Goal: Task Accomplishment & Management: Use online tool/utility

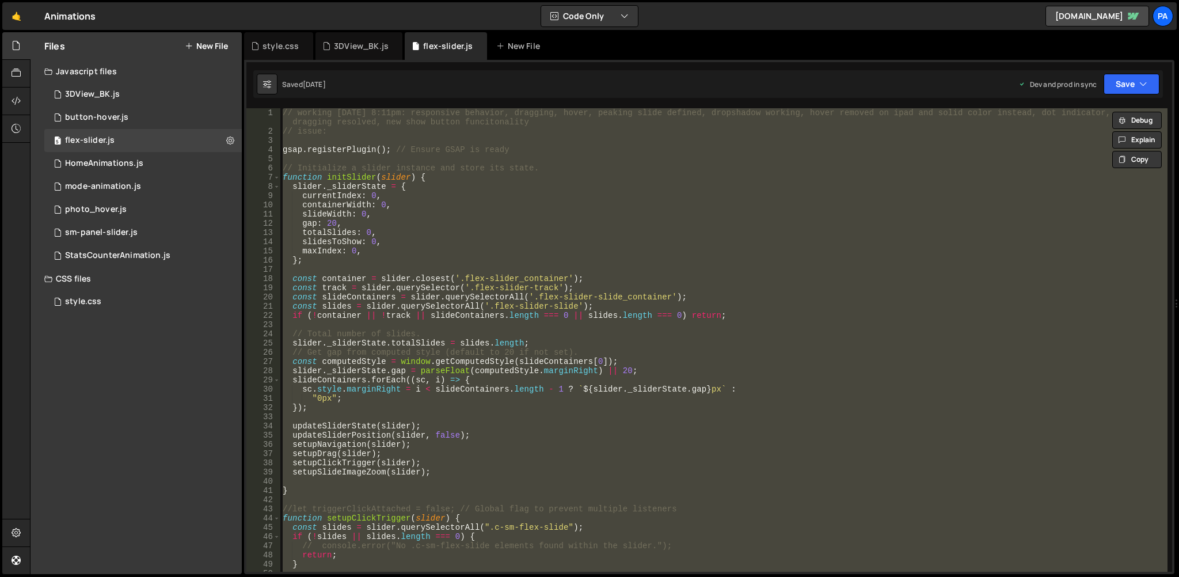
click at [413, 225] on div "// working [DATE] 8:11pm: responsive behavior, dragging, hover, peaking slide d…" at bounding box center [723, 339] width 887 height 463
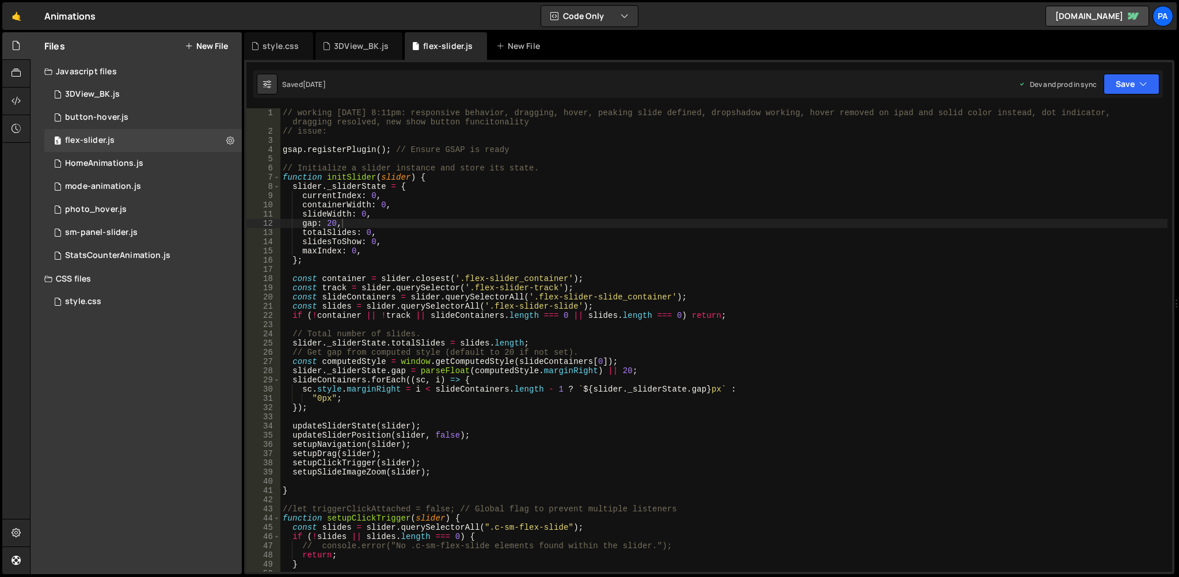
click at [795, 239] on div "// working [DATE] 8:11pm: responsive behavior, dragging, hover, peaking slide d…" at bounding box center [723, 353] width 887 height 491
type textarea "slidesToShow: 0,"
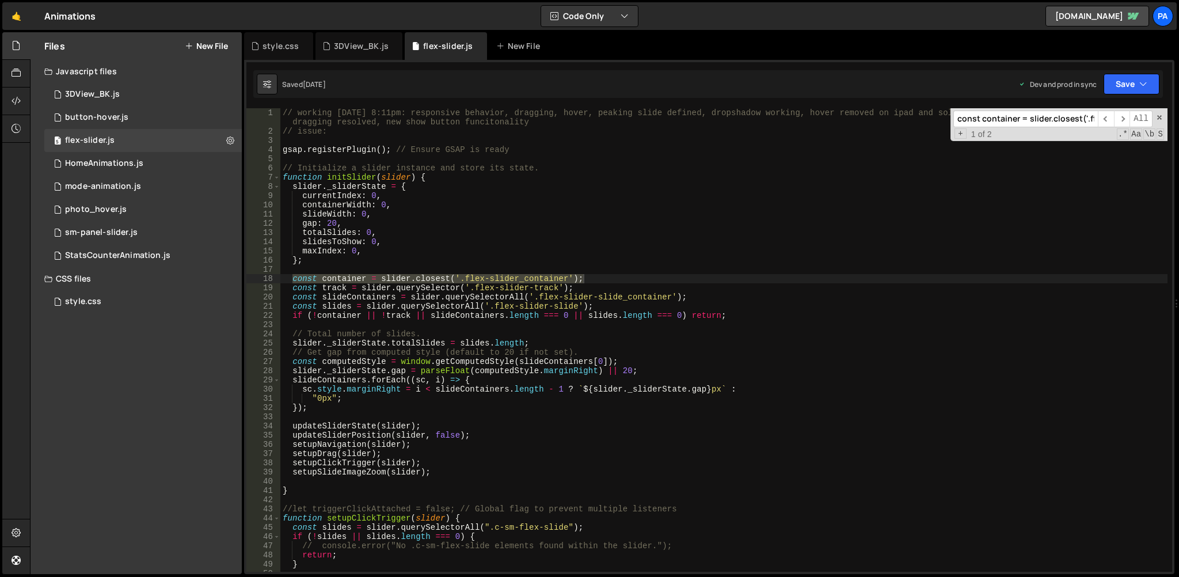
scroll to position [0, 82]
type input "const container = slider.closest('.flex-slider_container');"
click at [490, 277] on div "// working [DATE] 8:11pm: responsive behavior, dragging, hover, peaking slide d…" at bounding box center [723, 339] width 887 height 463
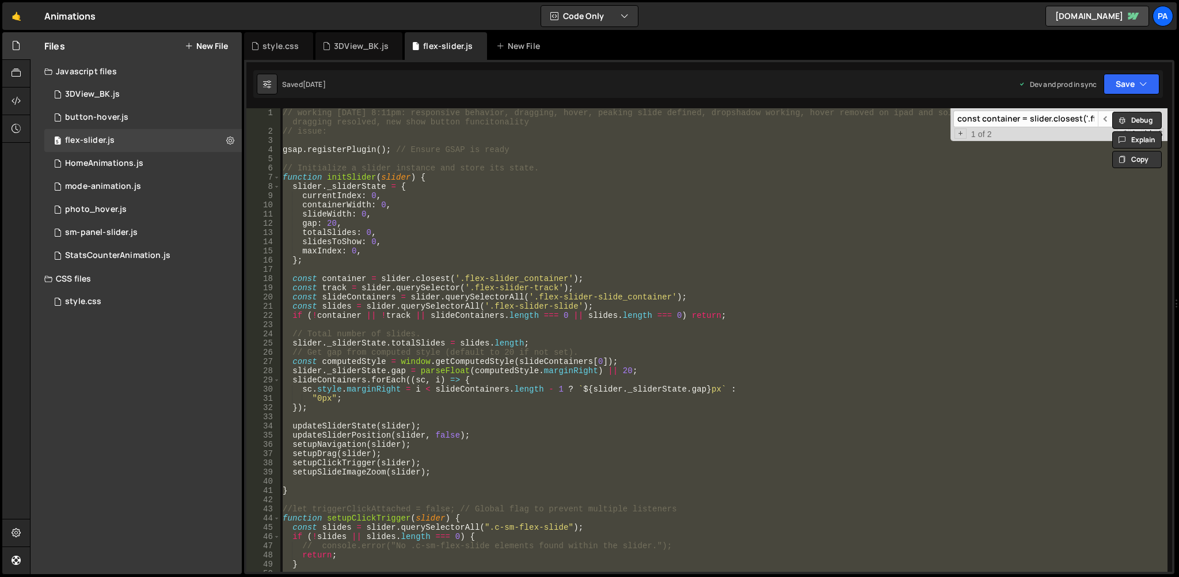
click at [827, 294] on div "// working [DATE] 8:11pm: responsive behavior, dragging, hover, peaking slide d…" at bounding box center [723, 339] width 887 height 463
type textarea "const slideContainers = slider.querySelectorAll('.flex-slider-slide_container');"
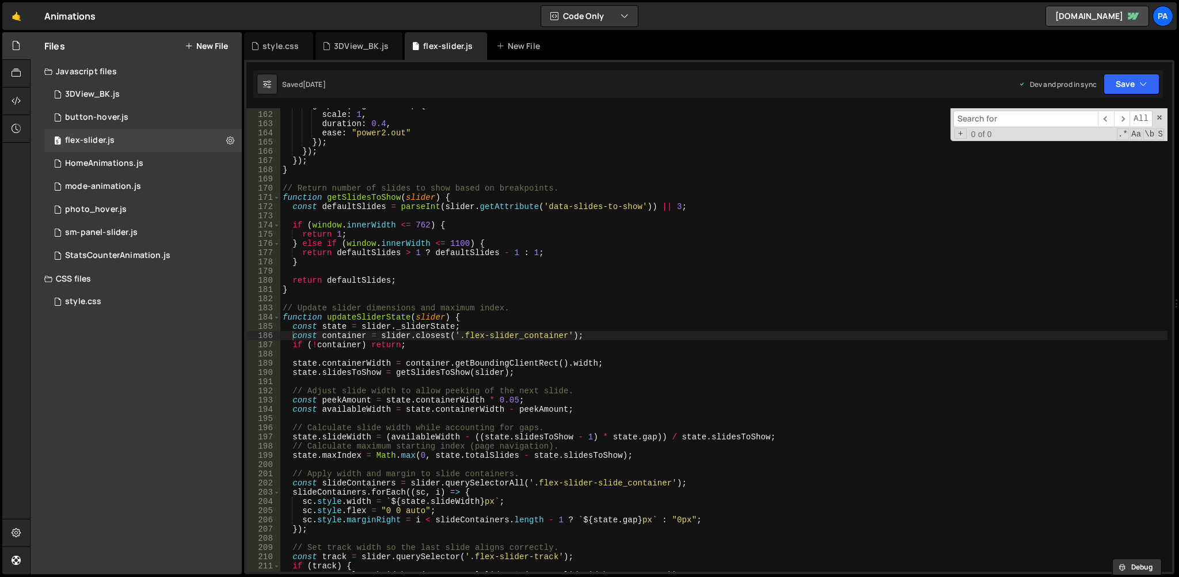
click at [546, 217] on div "gsap . to ( imgContainer , { scale : 1 , duration : 0.4 , ease : "power2.out" }…" at bounding box center [723, 342] width 887 height 482
type textarea "});"
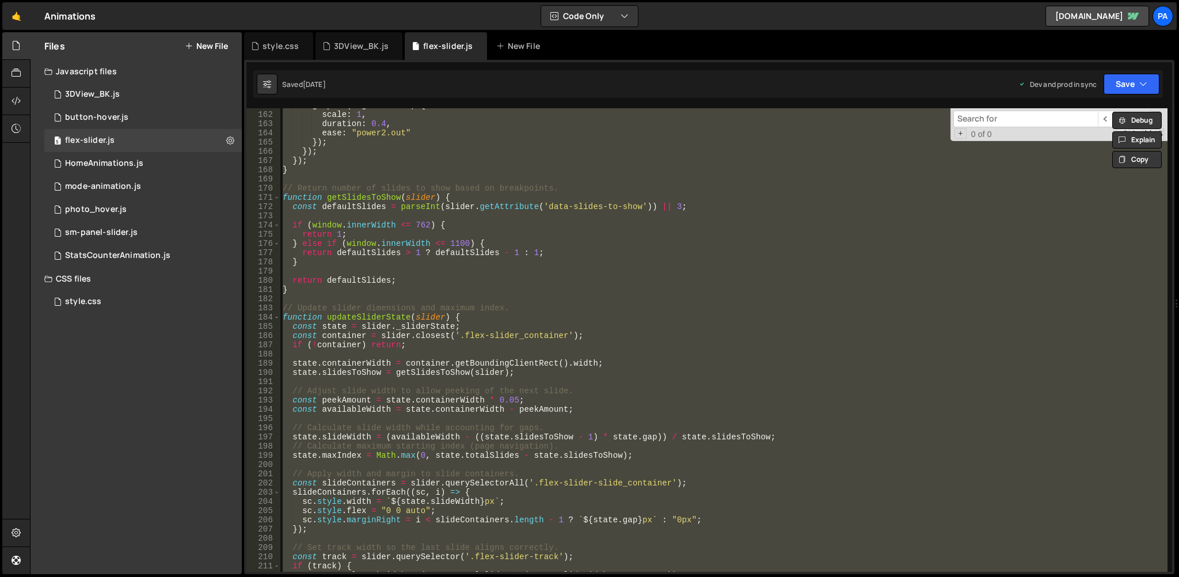
click at [789, 350] on div "gsap . to ( imgContainer , { scale : 1 , duration : 0.4 , ease : "power2.out" }…" at bounding box center [723, 339] width 887 height 463
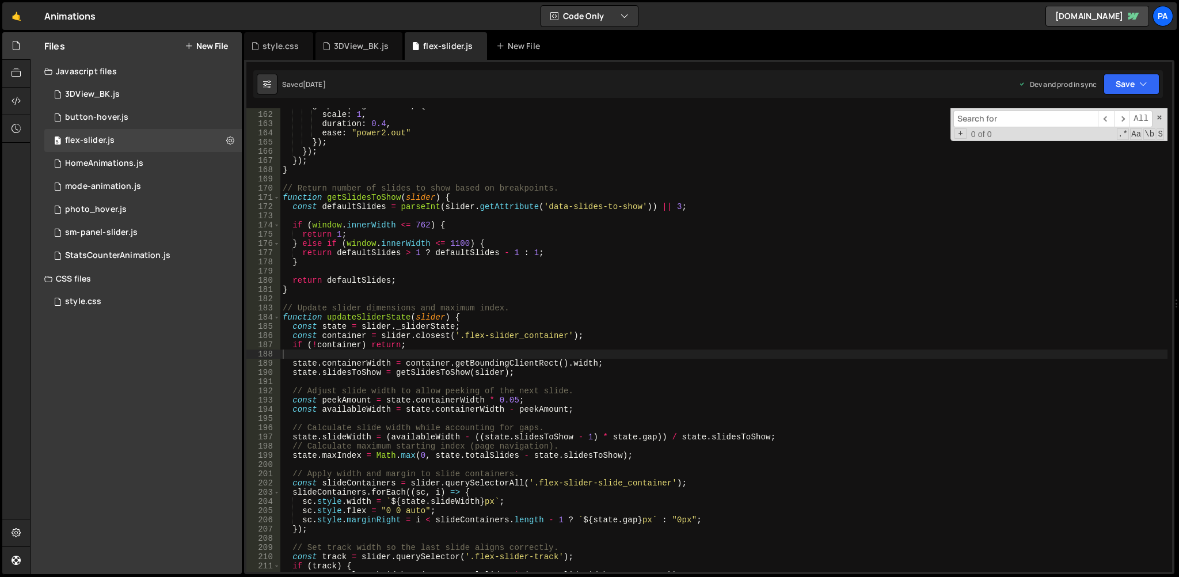
click at [674, 292] on div "gsap . to ( imgContainer , { scale : 1 , duration : 0.4 , ease : "power2.out" }…" at bounding box center [723, 342] width 887 height 482
type textarea "}"
paste input "const container = slider.closest('.flex-slider_container');"
type input "const container = slider.closest('.flex-slider_container');"
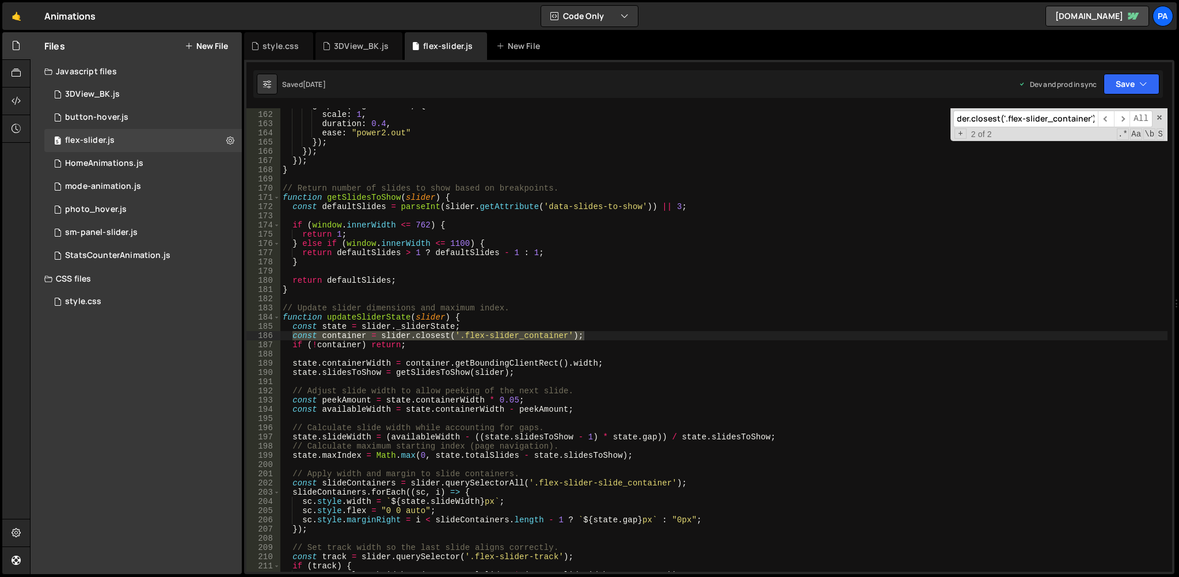
scroll to position [0, 0]
click at [488, 333] on div "gsap . to ( imgContainer , { scale : 1 , duration : 0.4 , ease : "power2.out" }…" at bounding box center [723, 339] width 887 height 463
click at [488, 333] on div "gsap . to ( imgContainer , { scale : 1 , duration : 0.4 , ease : "power2.out" }…" at bounding box center [723, 342] width 887 height 482
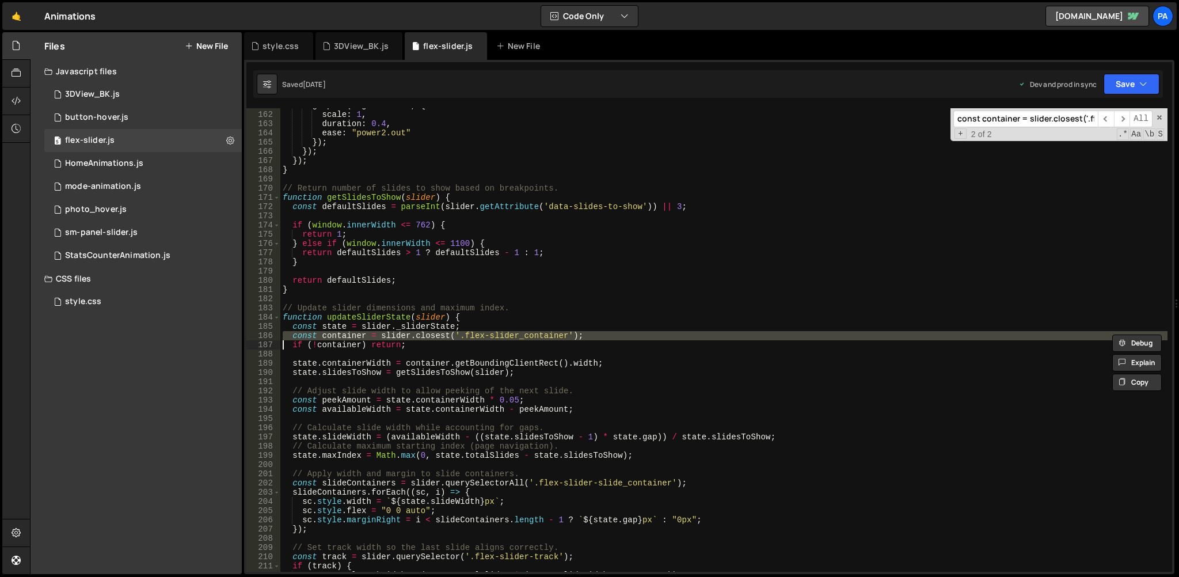
click at [488, 333] on div "gsap . to ( imgContainer , { scale : 1 , duration : 0.4 , ease : "power2.out" }…" at bounding box center [723, 342] width 887 height 482
paste textarea
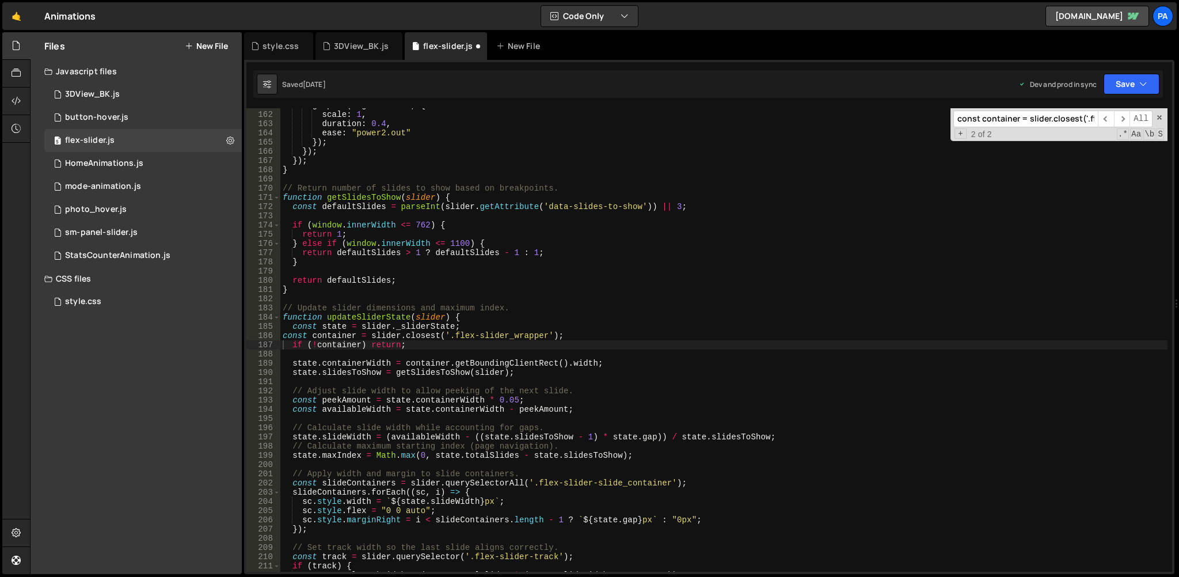
click at [559, 321] on div "gsap . to ( imgContainer , { scale : 1 , duration : 0.4 , ease : "power2.out" }…" at bounding box center [723, 342] width 887 height 482
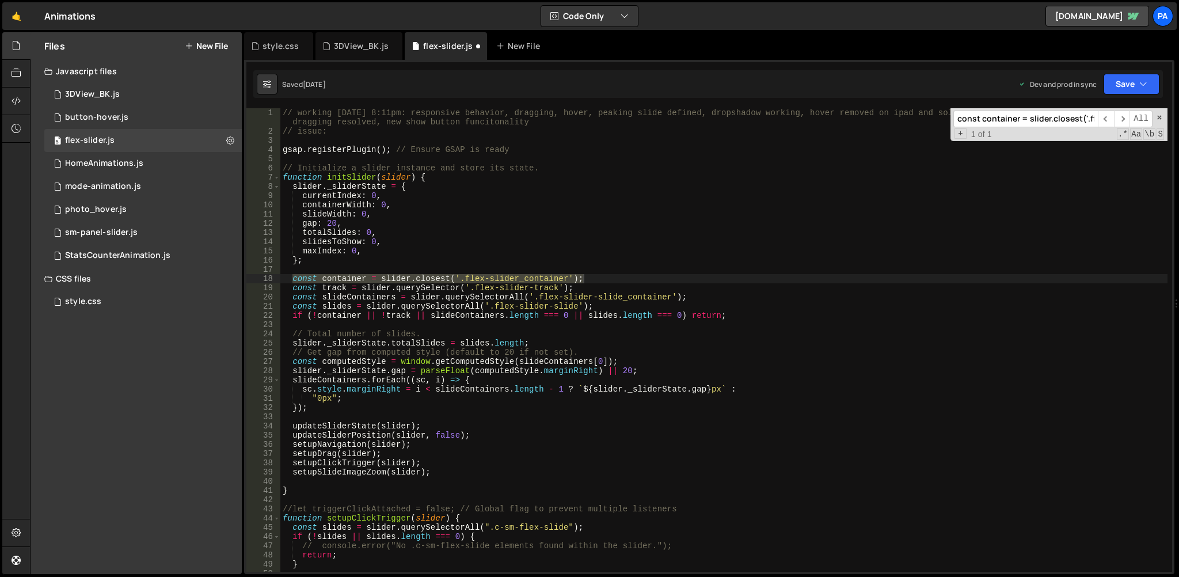
click at [493, 276] on div "// working [DATE] 8:11pm: responsive behavior, dragging, hover, peaking slide d…" at bounding box center [723, 339] width 887 height 463
click at [493, 276] on div "// working [DATE] 8:11pm: responsive behavior, dragging, hover, peaking slide d…" at bounding box center [723, 353] width 887 height 491
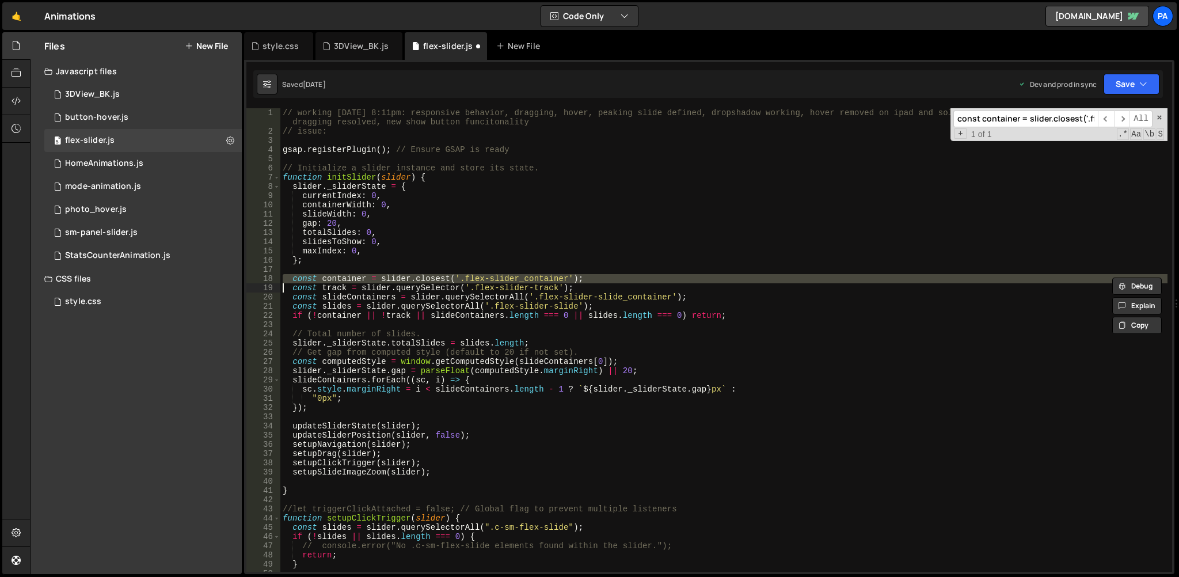
paste textarea
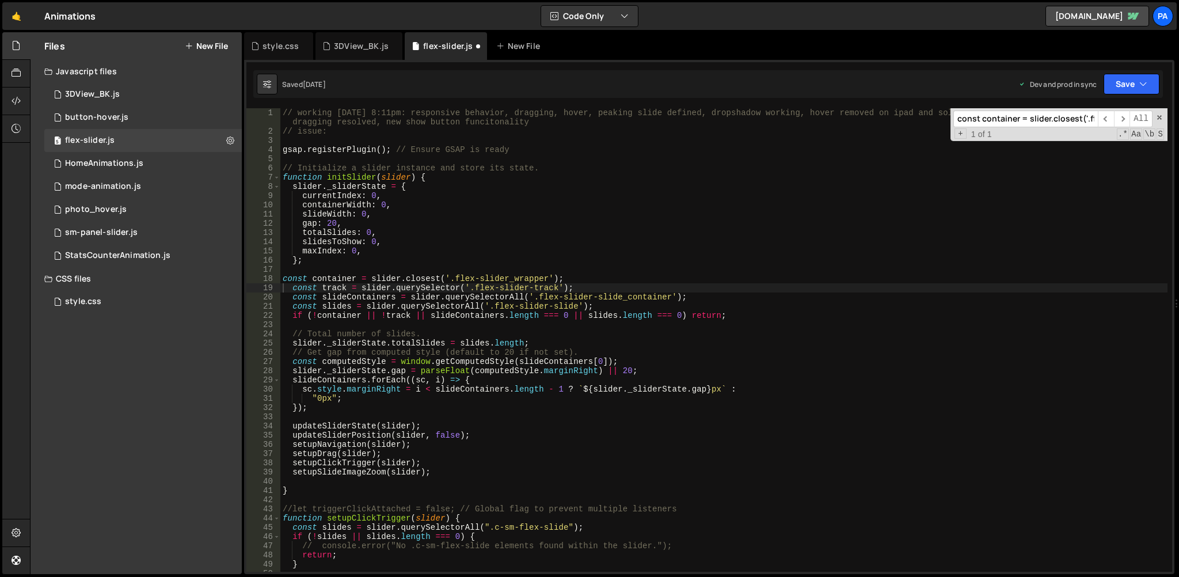
click at [572, 439] on div "// working [DATE] 8:11pm: responsive behavior, dragging, hover, peaking slide d…" at bounding box center [723, 353] width 887 height 491
click at [1126, 117] on span "​" at bounding box center [1122, 119] width 16 height 17
click at [1063, 116] on input "const container = slider.closest('.flex-slider_container');" at bounding box center [1025, 119] width 145 height 17
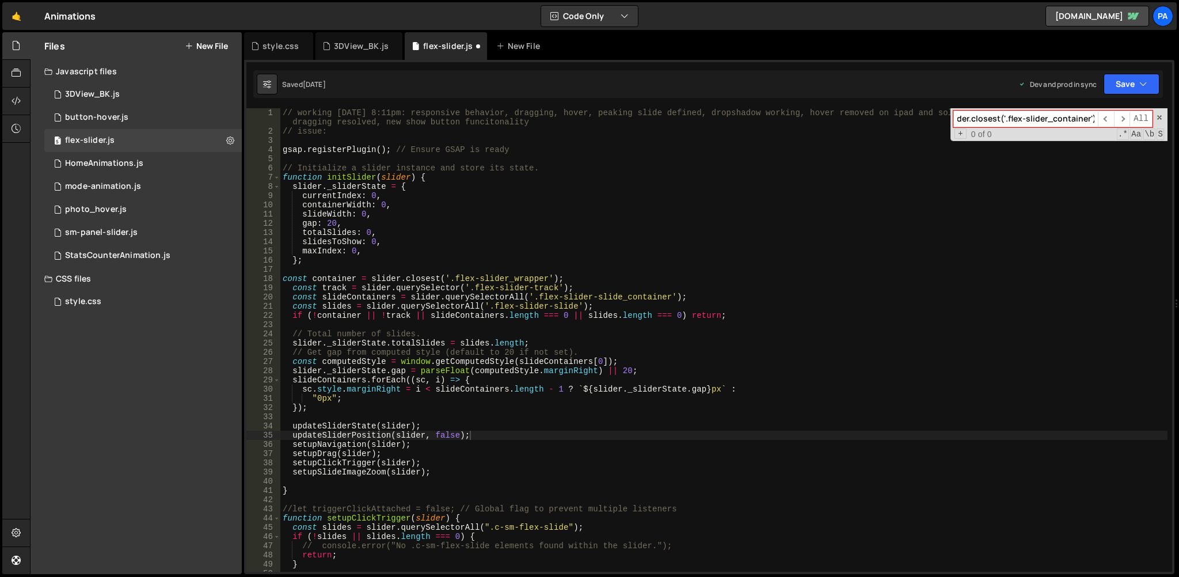
click at [1063, 116] on input "const container = slider.closest('.flex-slider_container');" at bounding box center [1025, 119] width 145 height 17
click at [1122, 121] on span "​" at bounding box center [1122, 119] width 16 height 17
click at [567, 285] on div "// working [DATE] 8:11pm: responsive behavior, dragging, hover, peaking slide d…" at bounding box center [723, 353] width 887 height 491
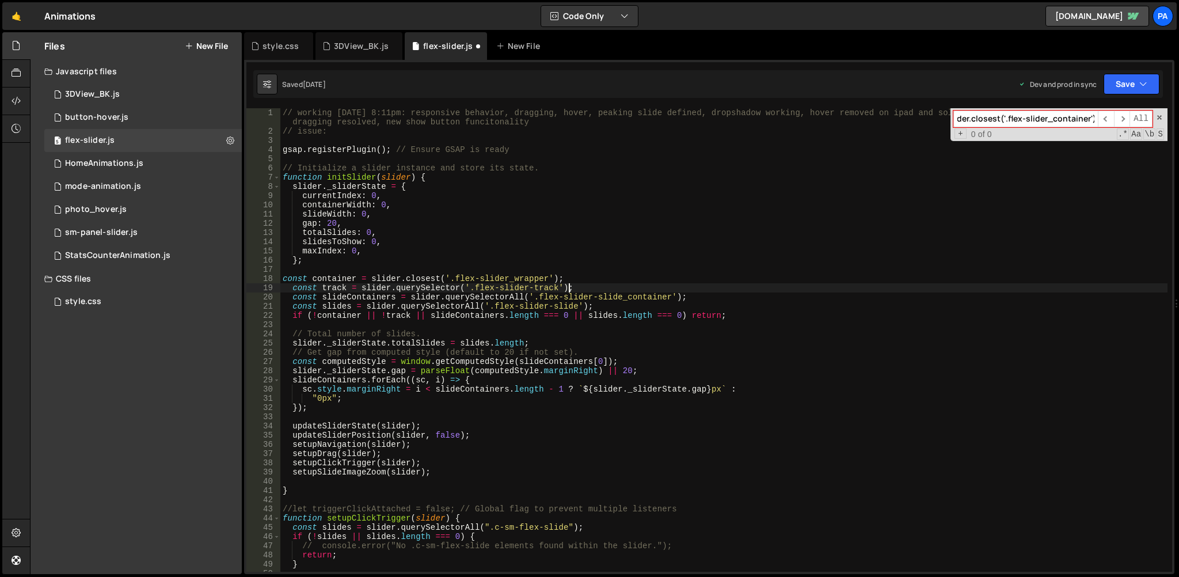
scroll to position [0, 0]
click at [502, 274] on div "// working [DATE] 8:11pm: responsive behavior, dragging, hover, peaking slide d…" at bounding box center [723, 353] width 887 height 491
type textarea "const container = slider.closest('.flex-slider_wrapper');"
click at [502, 274] on div "// working [DATE] 8:11pm: responsive behavior, dragging, hover, peaking slide d…" at bounding box center [723, 353] width 887 height 491
click at [1013, 113] on input "const container = slider.closest('.flex-slider_container');" at bounding box center [1025, 119] width 145 height 17
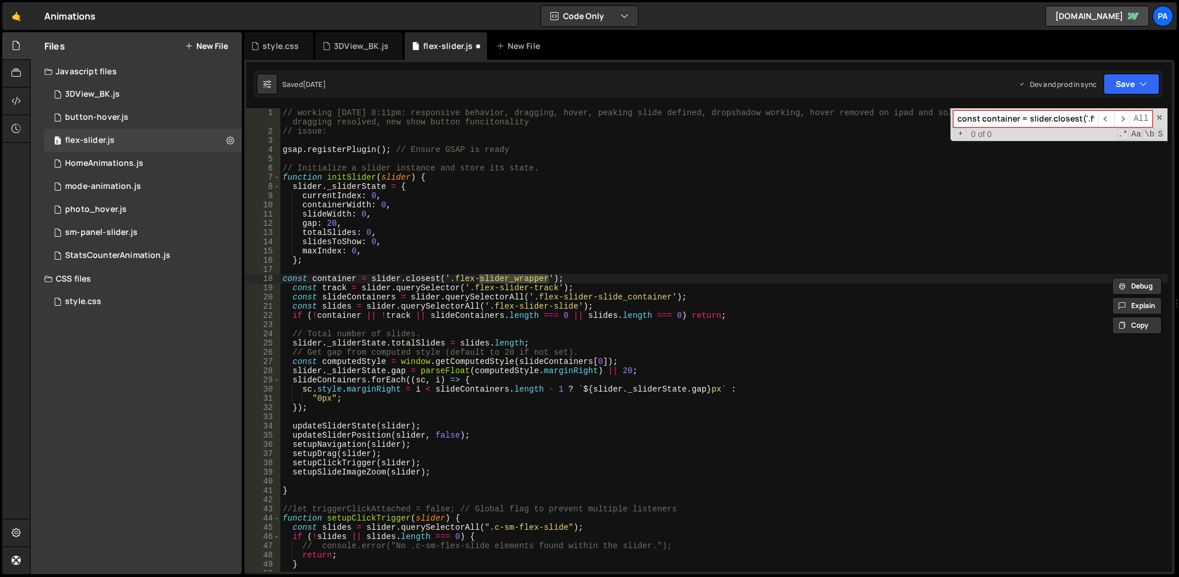
click at [1013, 113] on input "const container = slider.closest('.flex-slider_container');" at bounding box center [1025, 119] width 145 height 17
paste input "onst container = slider.closest('.flex-slider_container');"
type input "onst container = slider.closest('.flex-slider_container');"
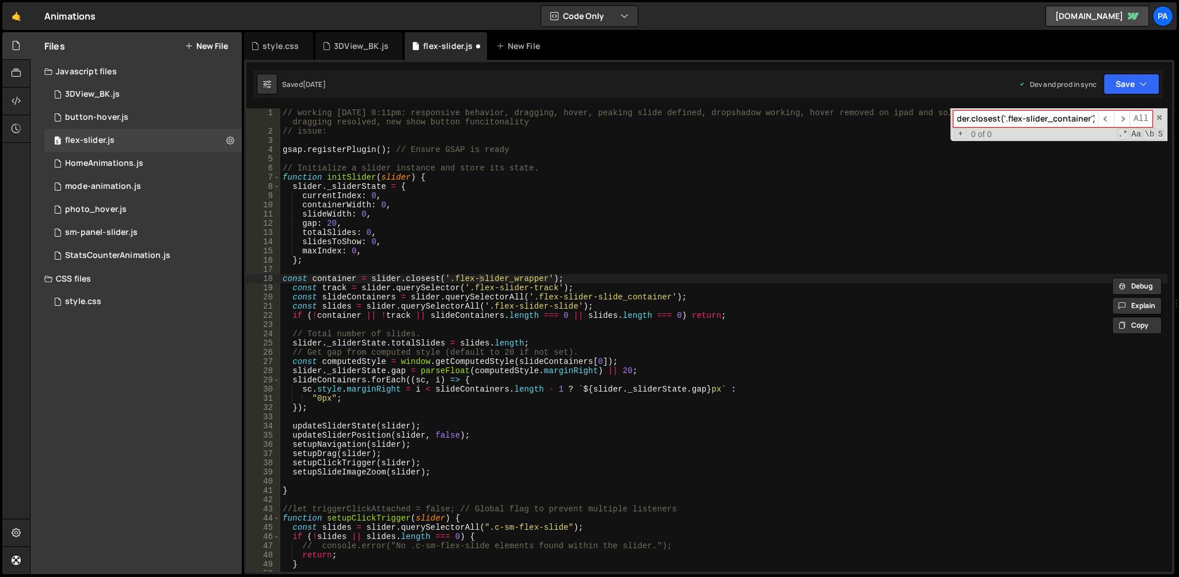
click at [534, 428] on div "// working [DATE] 8:11pm: responsive behavior, dragging, hover, peaking slide d…" at bounding box center [723, 353] width 887 height 491
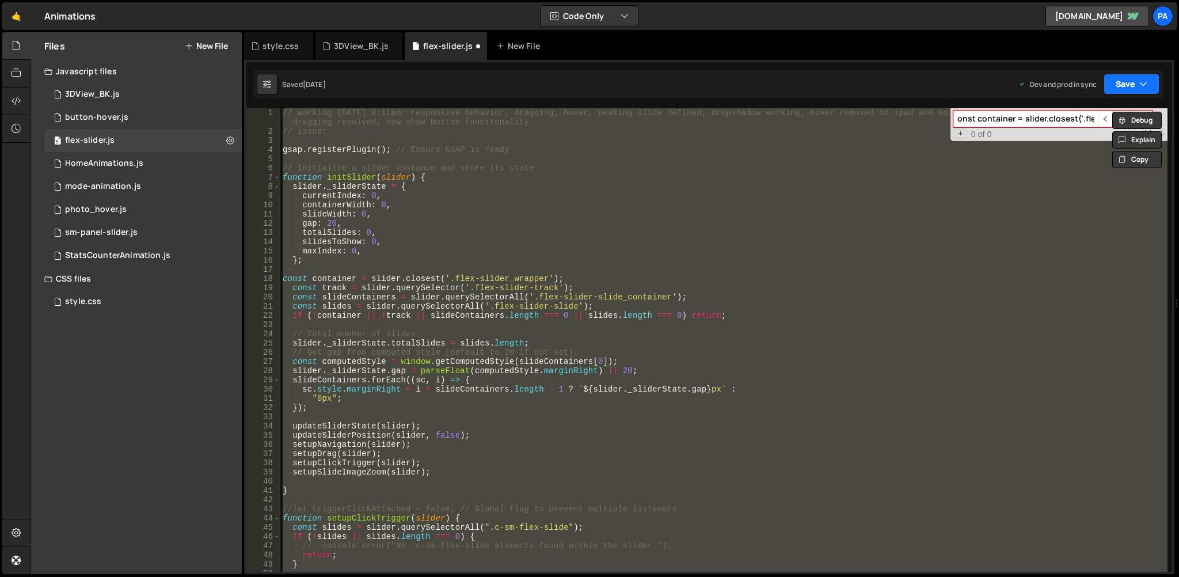
click at [1132, 82] on button "Save" at bounding box center [1132, 84] width 56 height 21
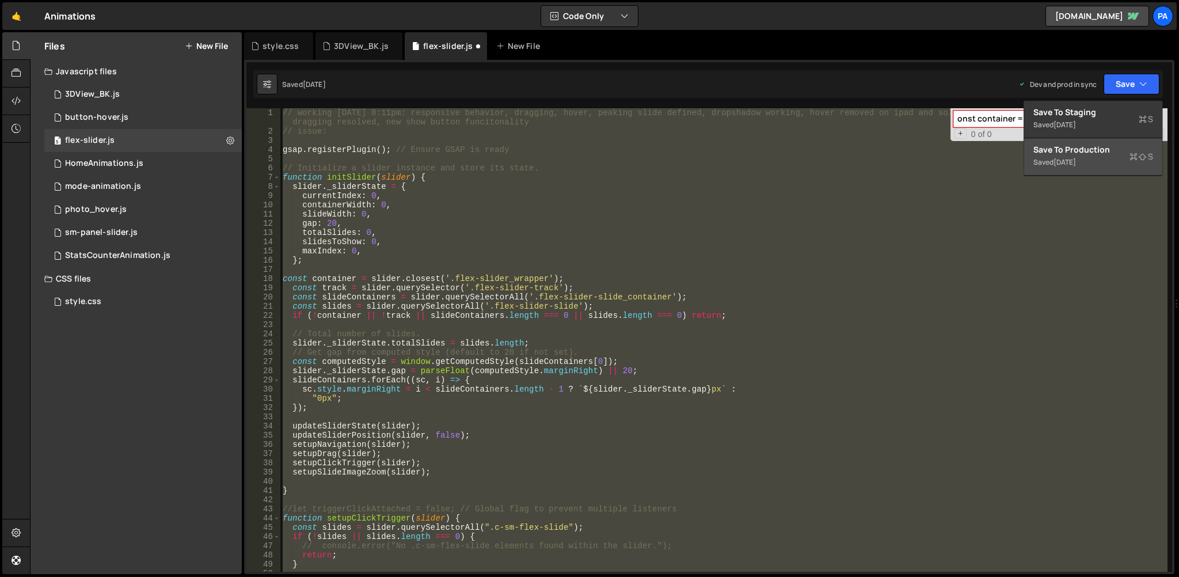
click at [1057, 154] on div "Save to Production S" at bounding box center [1093, 150] width 120 height 12
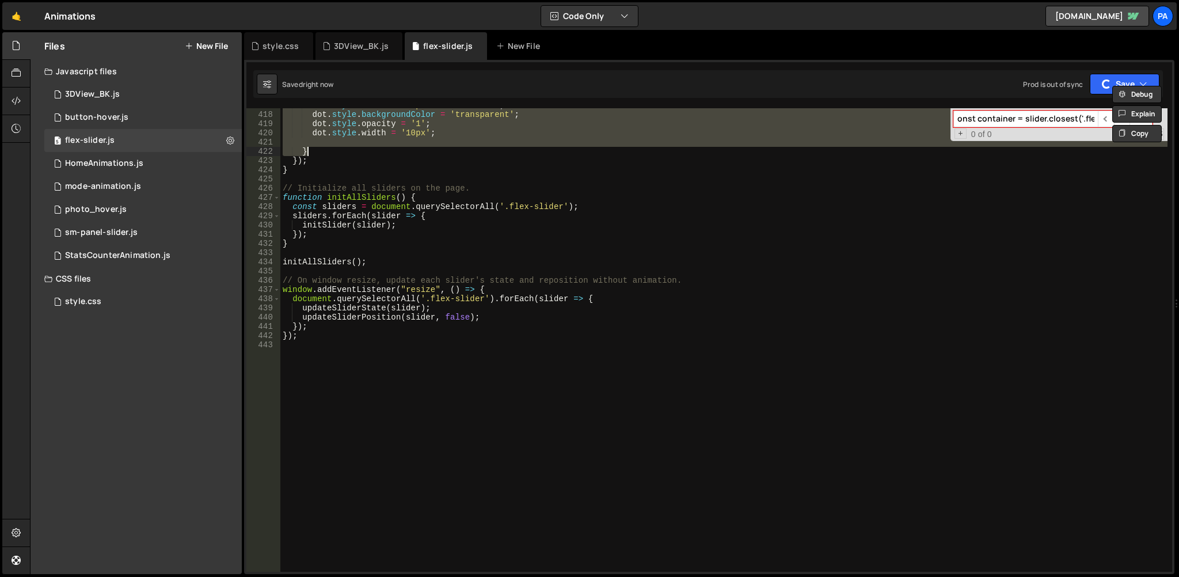
scroll to position [3849, 0]
click at [1057, 154] on div "dot . style . border = '1px solid #525252' ; dot . style . backgroundColor = 't…" at bounding box center [723, 342] width 887 height 482
click at [1158, 117] on span at bounding box center [1159, 117] width 8 height 8
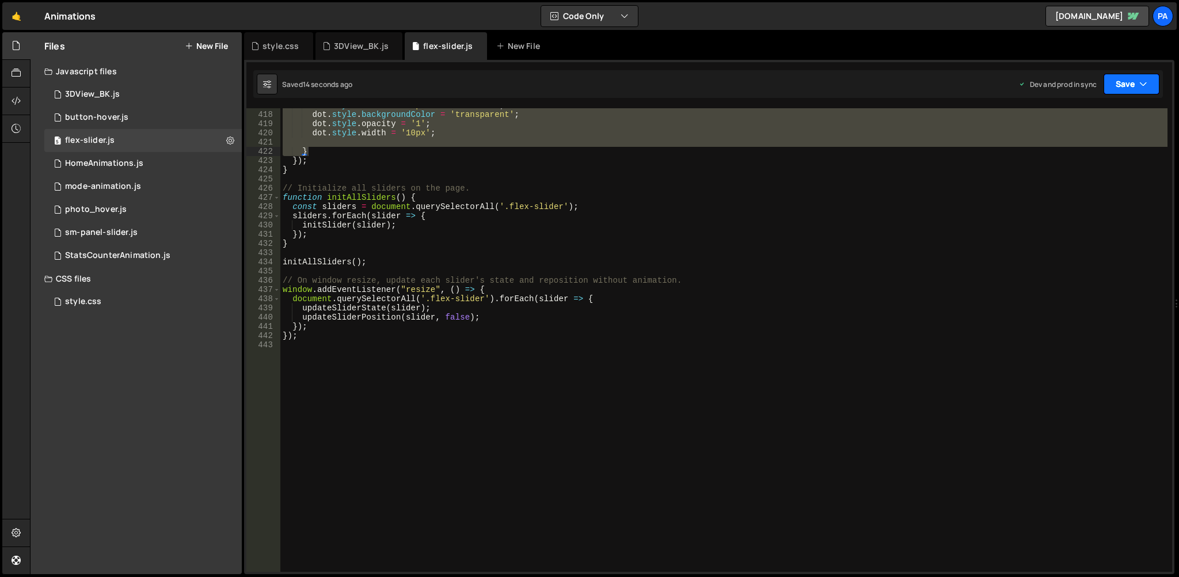
click at [1117, 92] on button "Save" at bounding box center [1132, 84] width 56 height 21
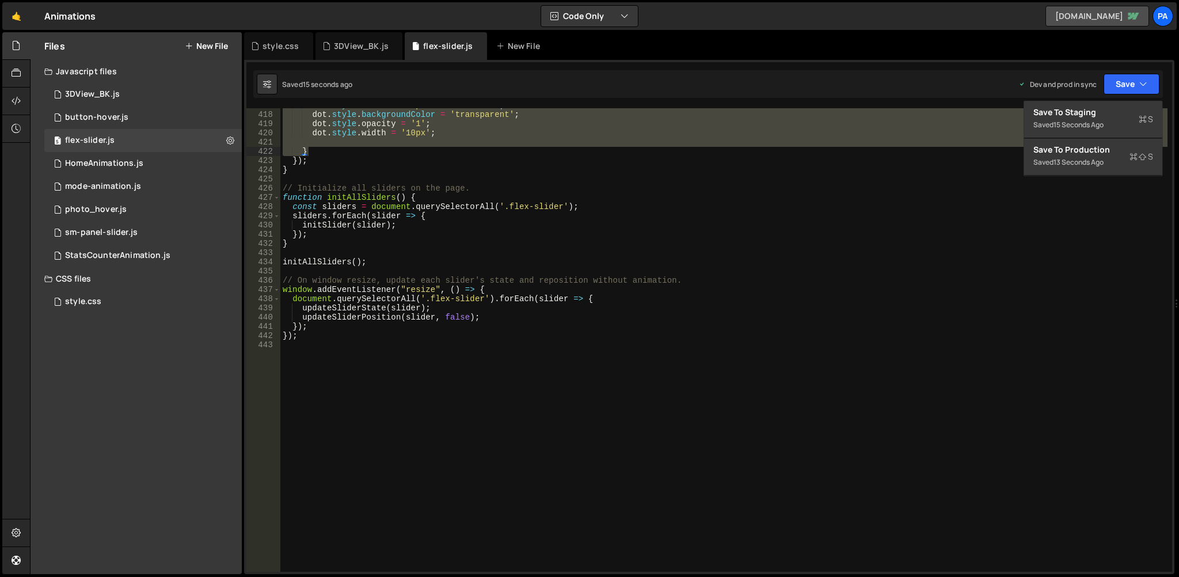
click at [1105, 14] on link "[DOMAIN_NAME]" at bounding box center [1097, 16] width 104 height 21
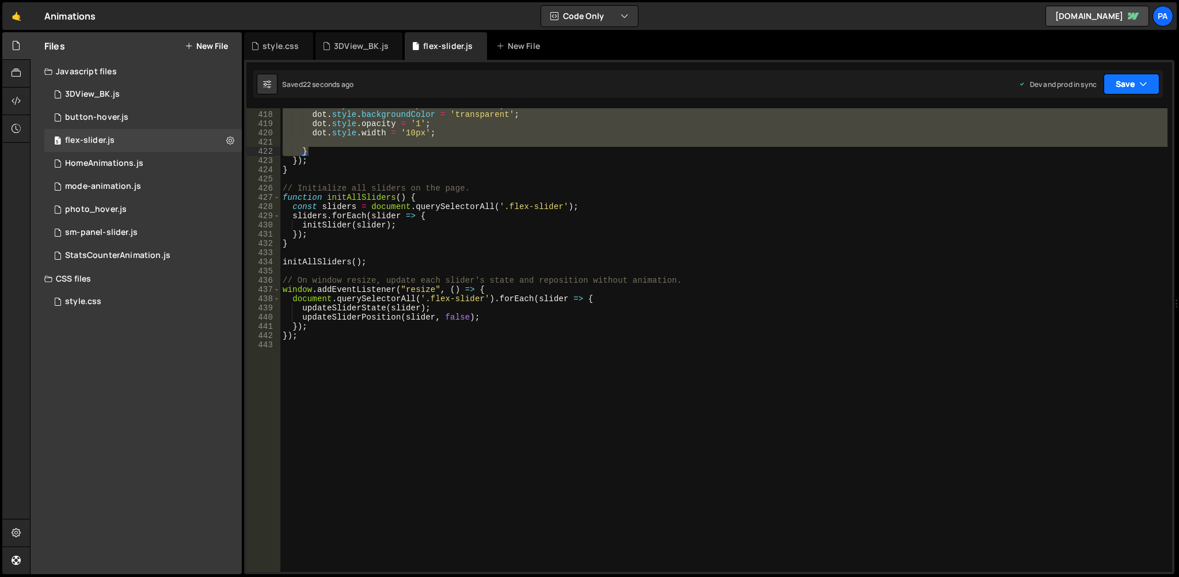
click at [1149, 85] on button "Save" at bounding box center [1132, 84] width 56 height 21
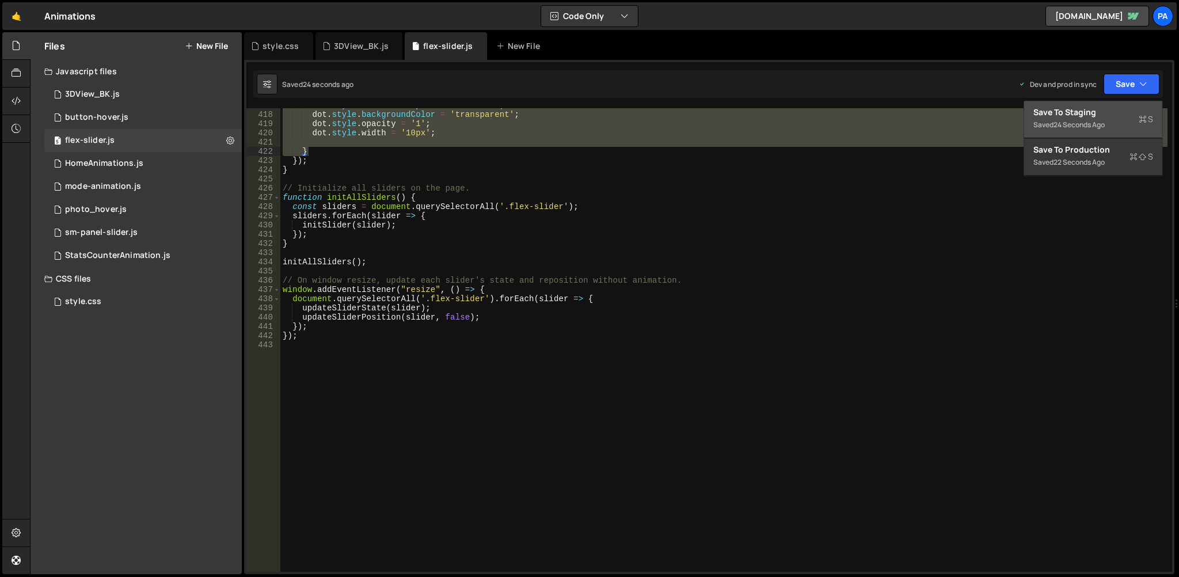
click at [1081, 116] on div "Save to Staging S" at bounding box center [1093, 113] width 120 height 12
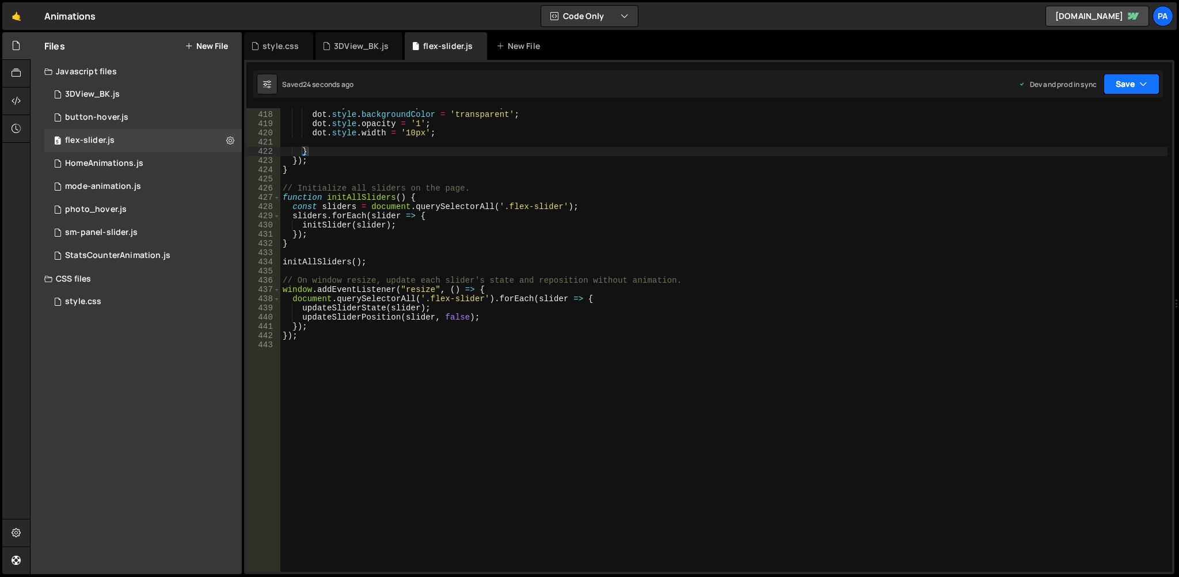
click at [1136, 79] on button "Save" at bounding box center [1132, 84] width 56 height 21
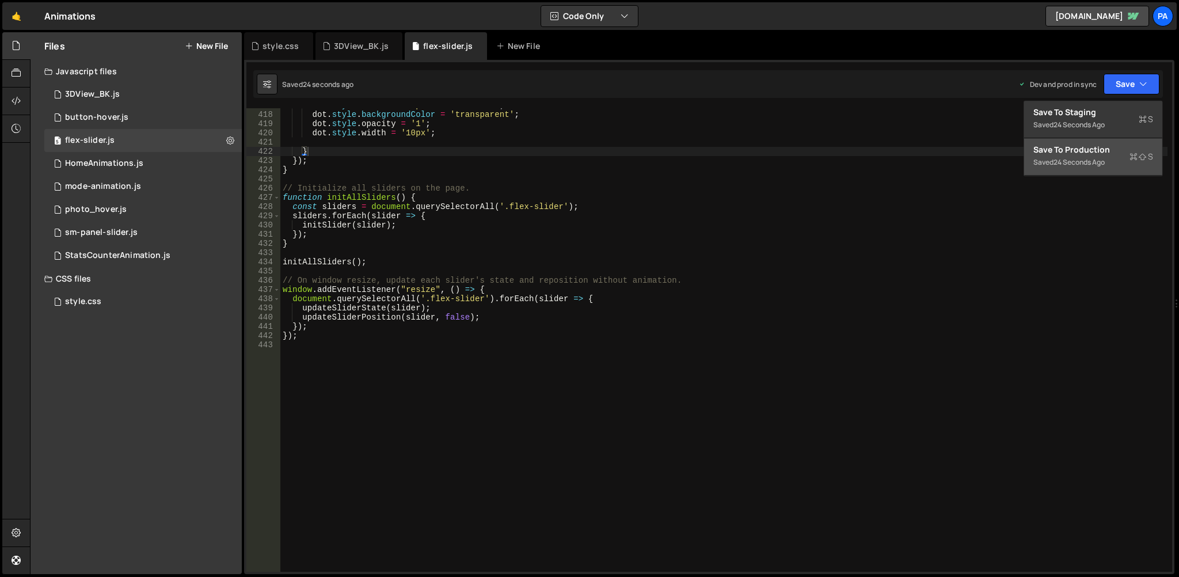
click at [1055, 150] on div "Save to Production S" at bounding box center [1093, 150] width 120 height 12
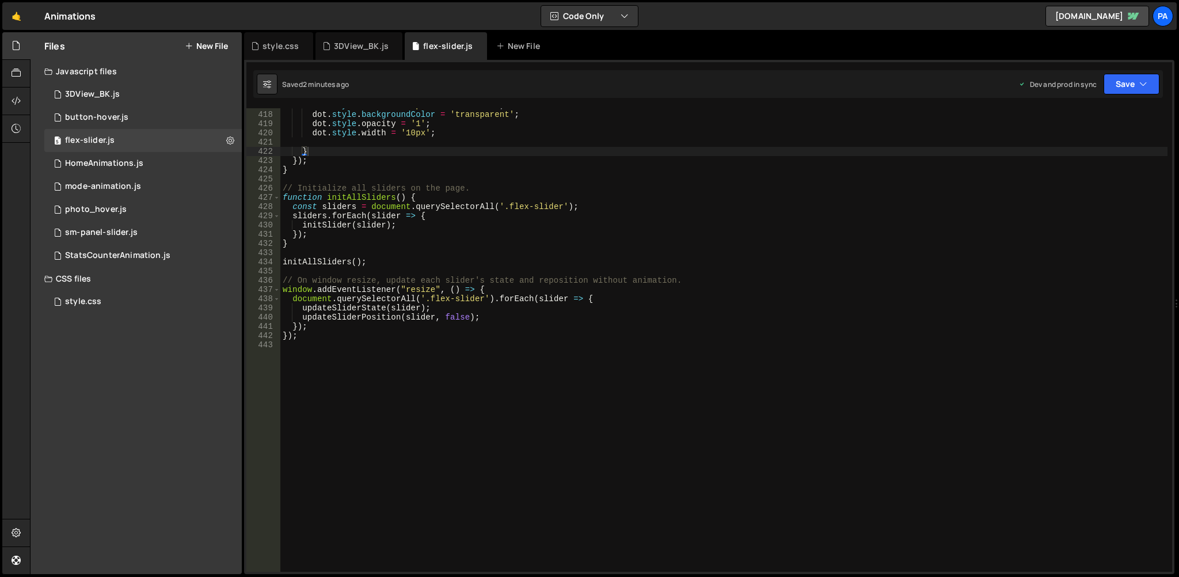
type textarea "});"
click at [659, 234] on div "dot . style . border = '1px solid #525252' ; dot . style . backgroundColor = 't…" at bounding box center [723, 342] width 887 height 482
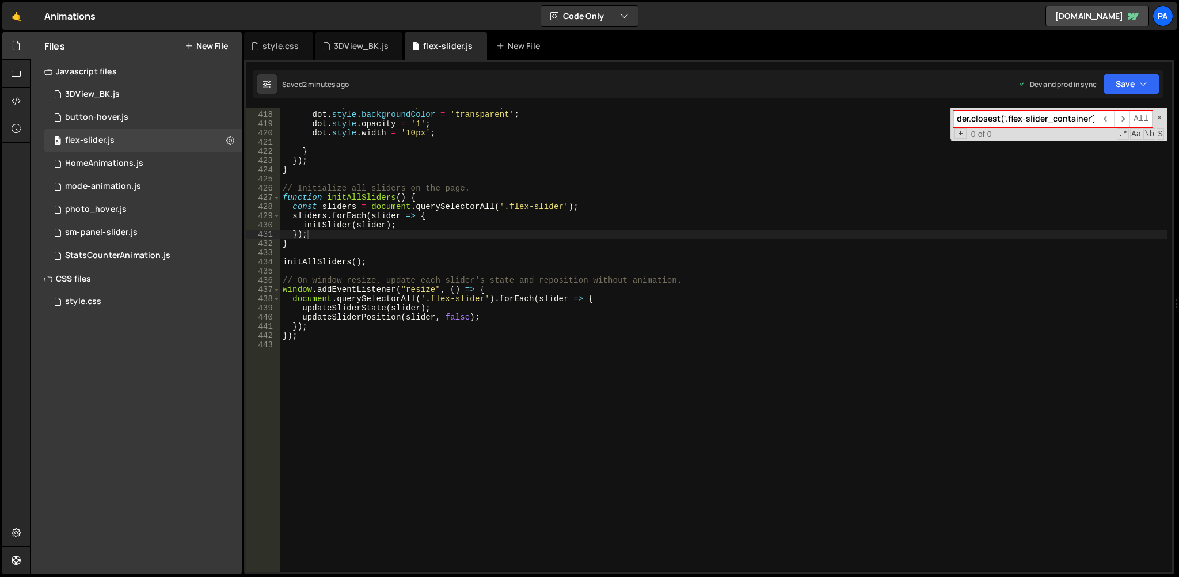
paste input "unction setupNavigation(slider) { const nextBtn = slider.querySelector("[data-a…"
click at [1024, 121] on input "unction setupNavigation(slider) { const nextBtn = slider.querySelector("[data-a…" at bounding box center [1025, 119] width 145 height 17
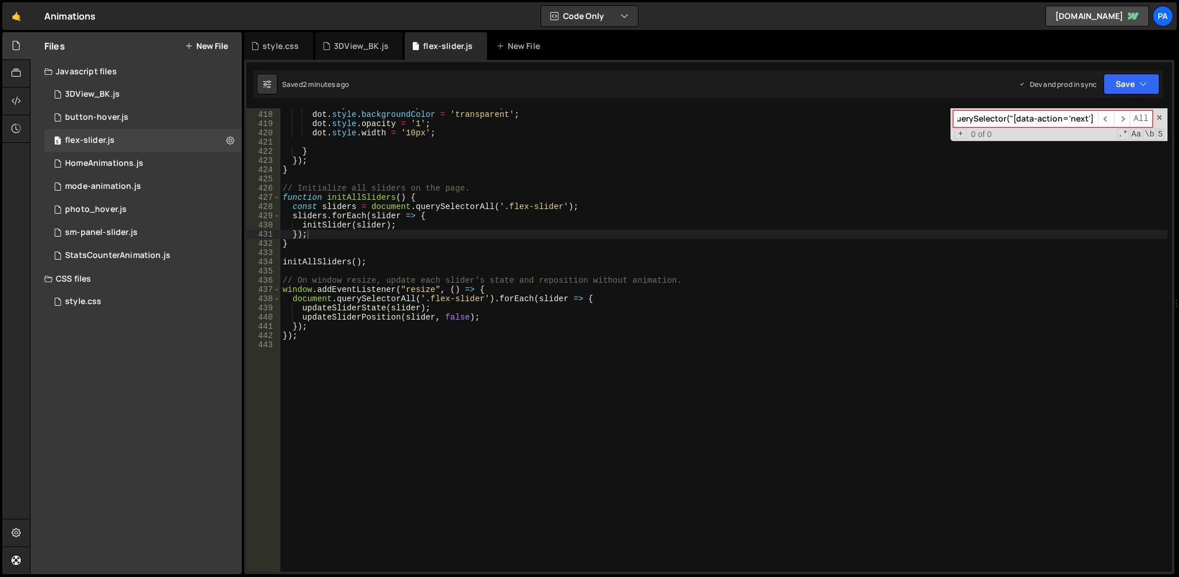
paste input
click at [1027, 121] on input "unction setupNavigation(slider) { const nextBtn = slider.querySelector("[data-a…" at bounding box center [1025, 119] width 145 height 17
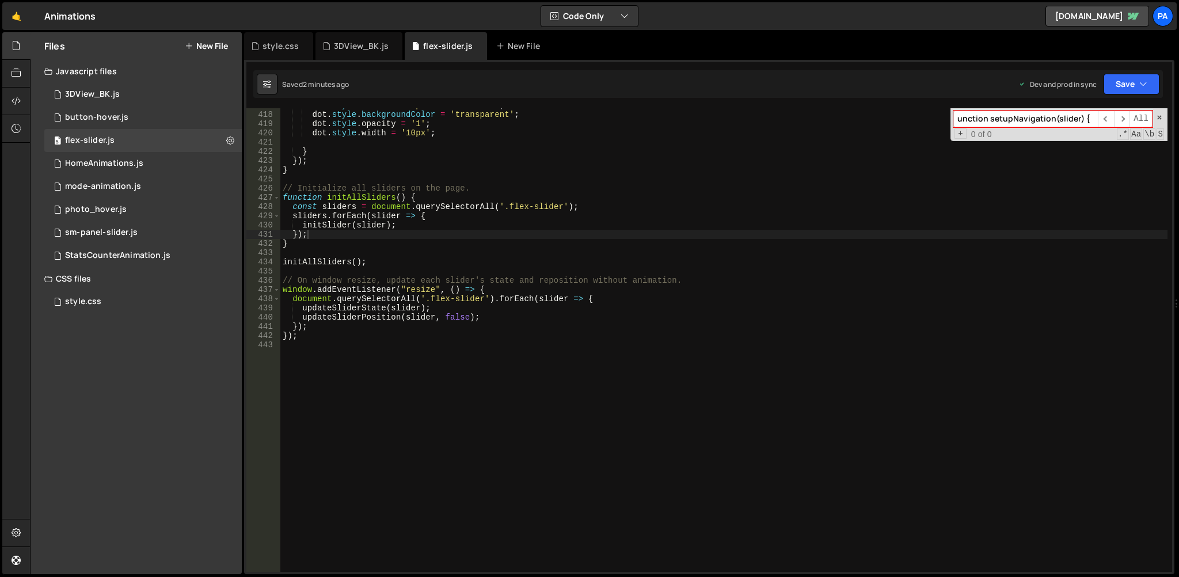
paste input "function setupNavigation(slider) {"
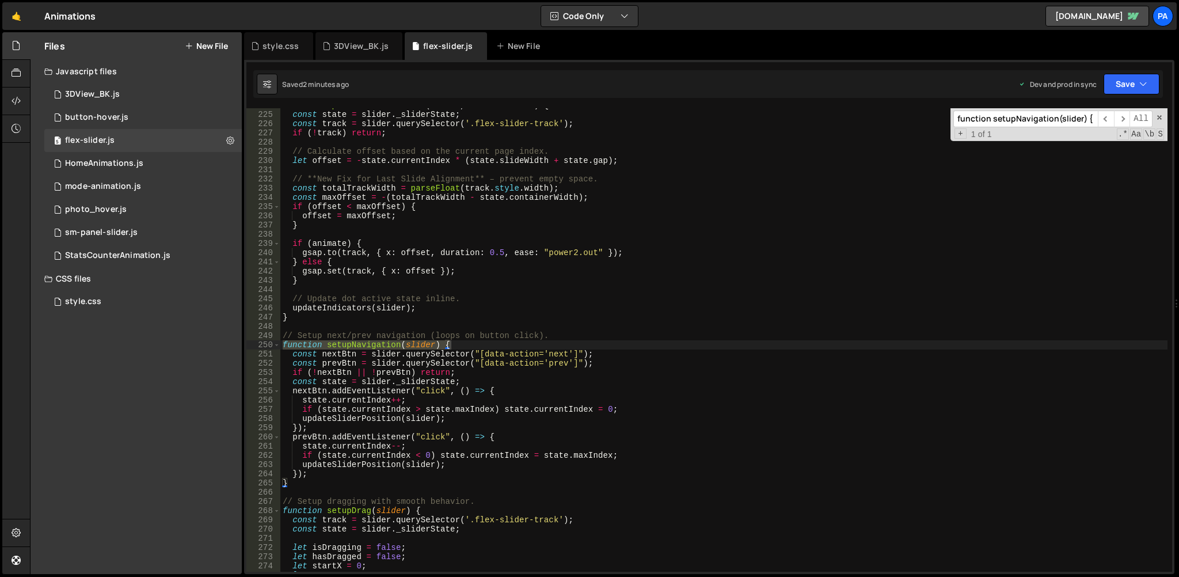
scroll to position [2117, 0]
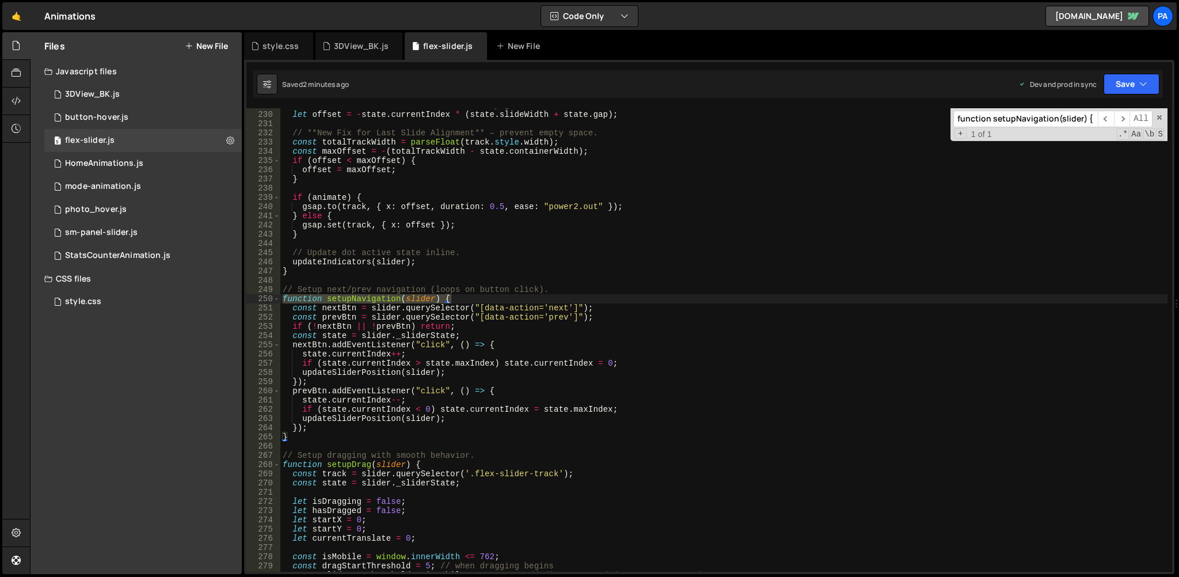
type input "function setupNavigation(slider) {"
type textarea "function setupNavigation(slider) {"
click at [459, 302] on div "// Calculate offset based on the current page index. let offset = - state . cur…" at bounding box center [723, 339] width 887 height 463
click at [292, 442] on div "// Calculate offset based on the current page index. let offset = - state . cur…" at bounding box center [723, 342] width 887 height 482
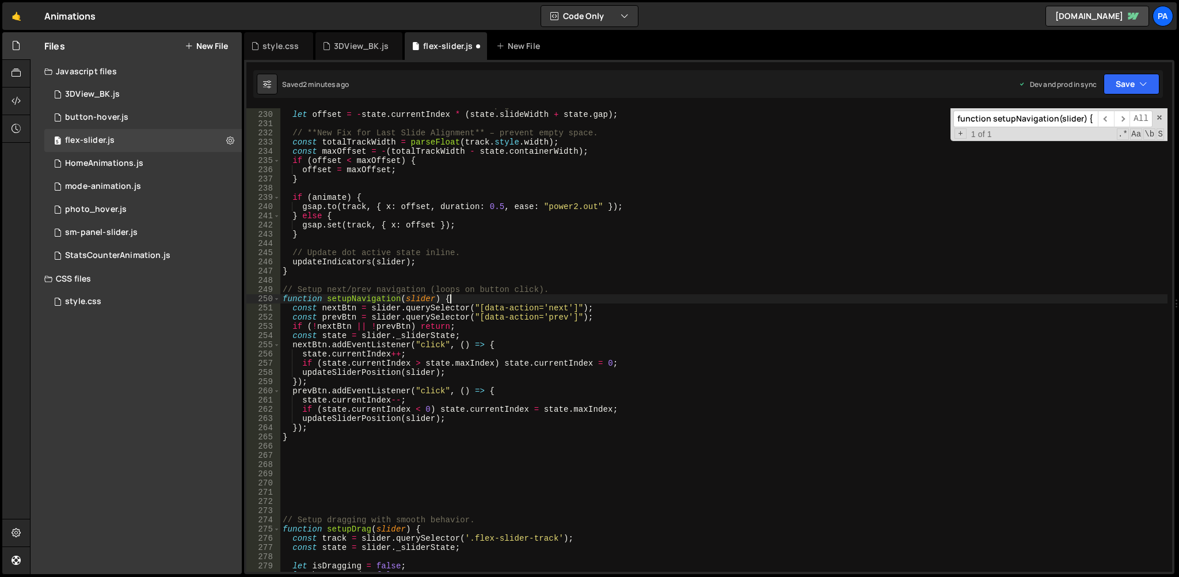
click at [463, 299] on div "// Calculate offset based on the current page index. let offset = - state . cur…" at bounding box center [723, 342] width 887 height 482
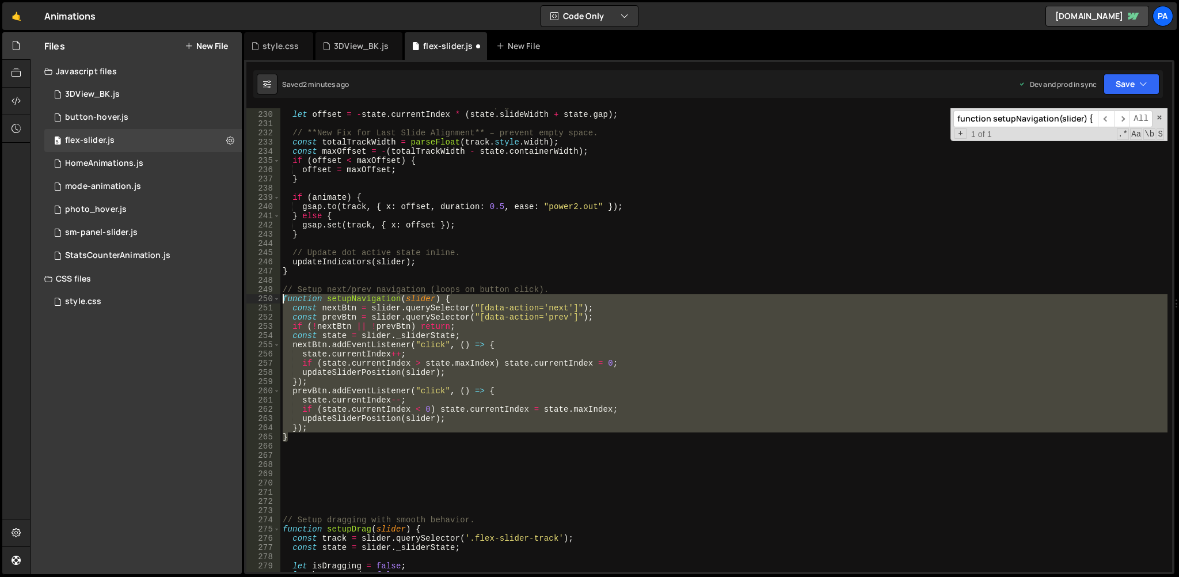
drag, startPoint x: 292, startPoint y: 438, endPoint x: 251, endPoint y: 302, distance: 141.9
click at [251, 302] on div "function setupNavigation(slider) { 229 230 231 232 233 234 235 236 237 238 239 …" at bounding box center [709, 339] width 926 height 463
type textarea "function setupNavigation(slider) { const nextBtn = slider.querySelector("[data-…"
paste textarea
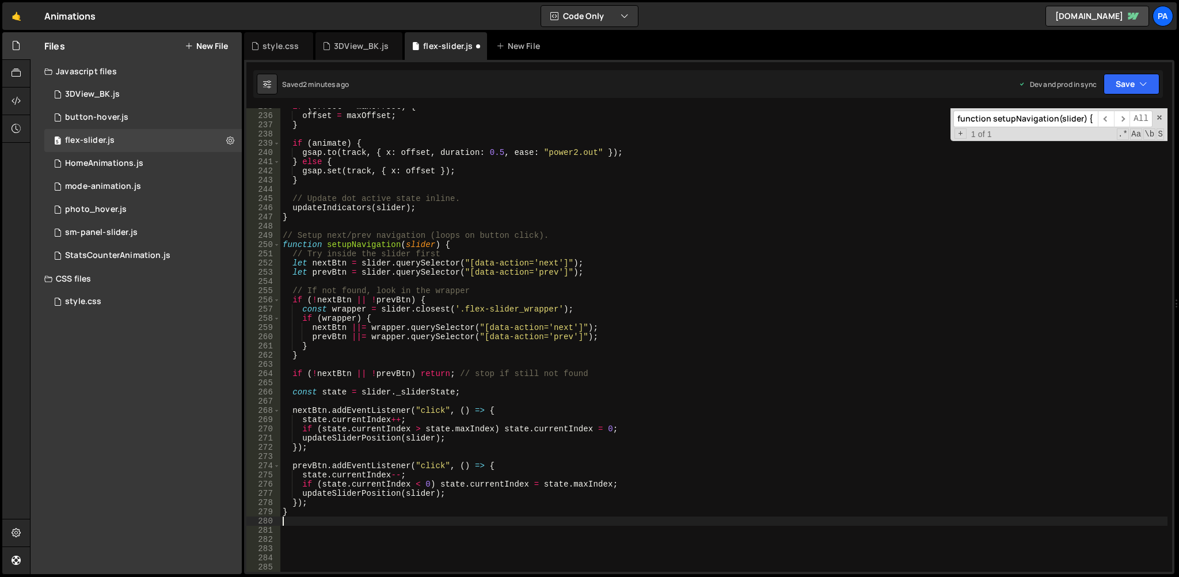
scroll to position [2217, 0]
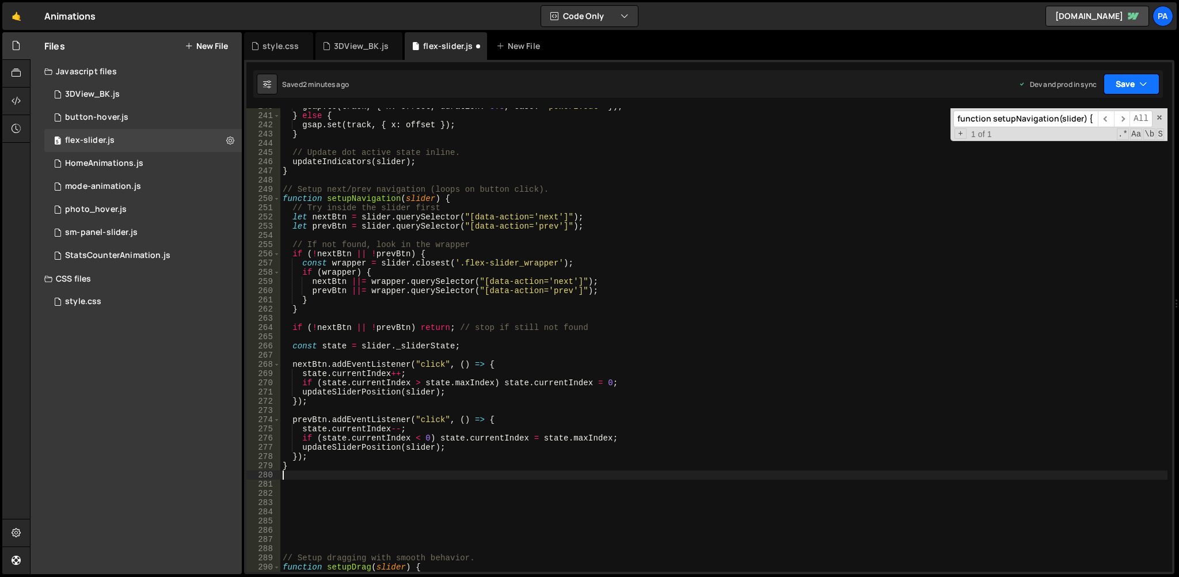
click at [1117, 73] on div "Saved 2 minutes ago Dev and prod in sync Upgrade to Edit Save Save to Staging S…" at bounding box center [708, 84] width 910 height 28
click at [1112, 88] on button "Save" at bounding box center [1132, 84] width 56 height 21
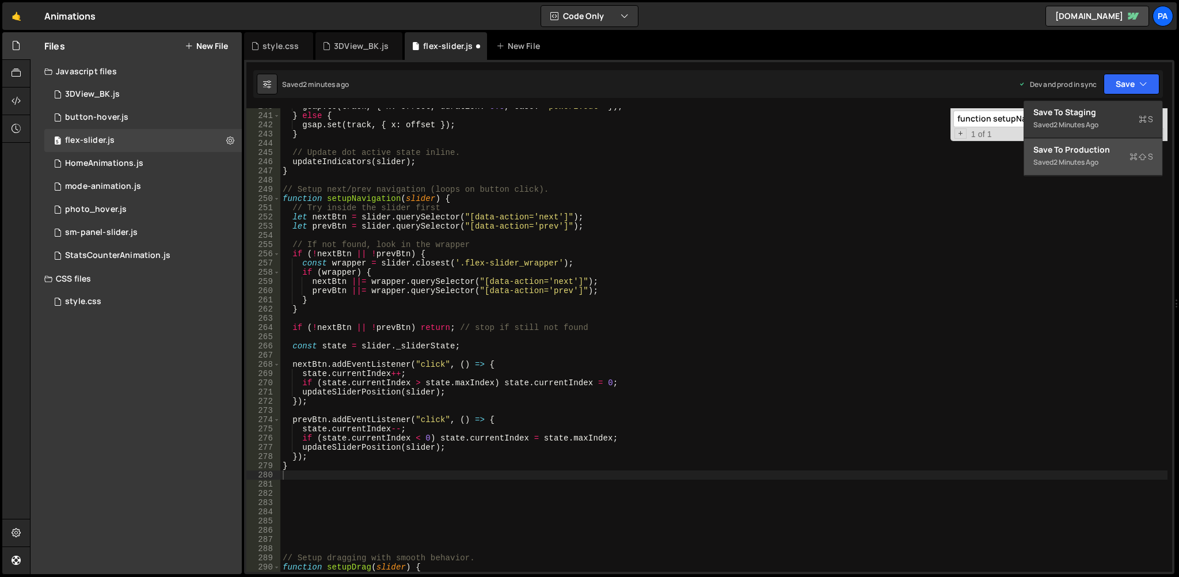
click at [1071, 166] on div "2 minutes ago" at bounding box center [1076, 162] width 45 height 10
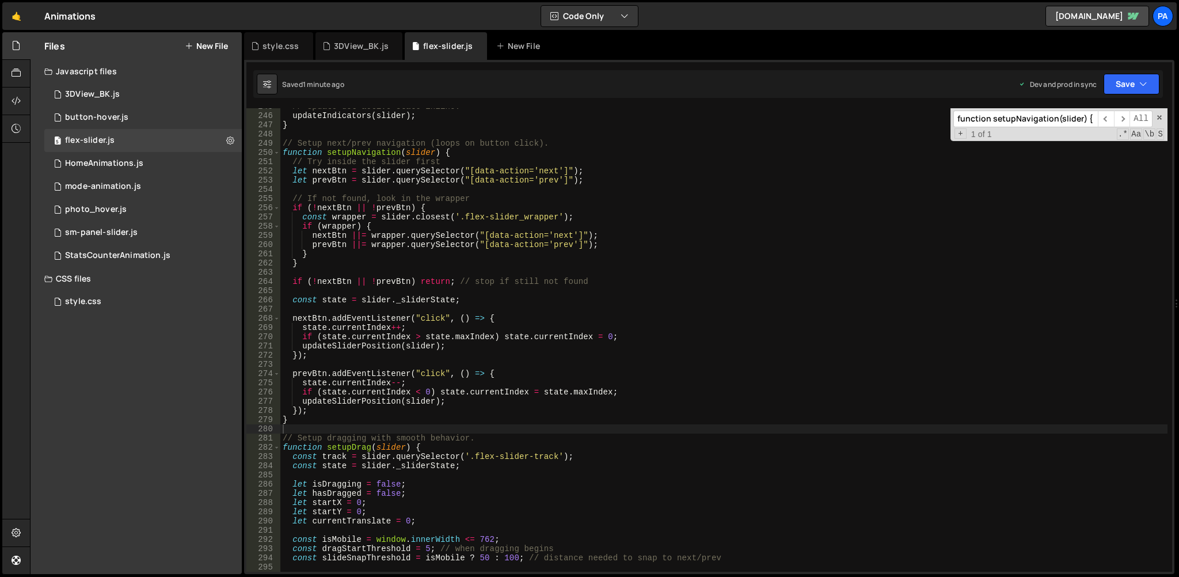
scroll to position [2240, 0]
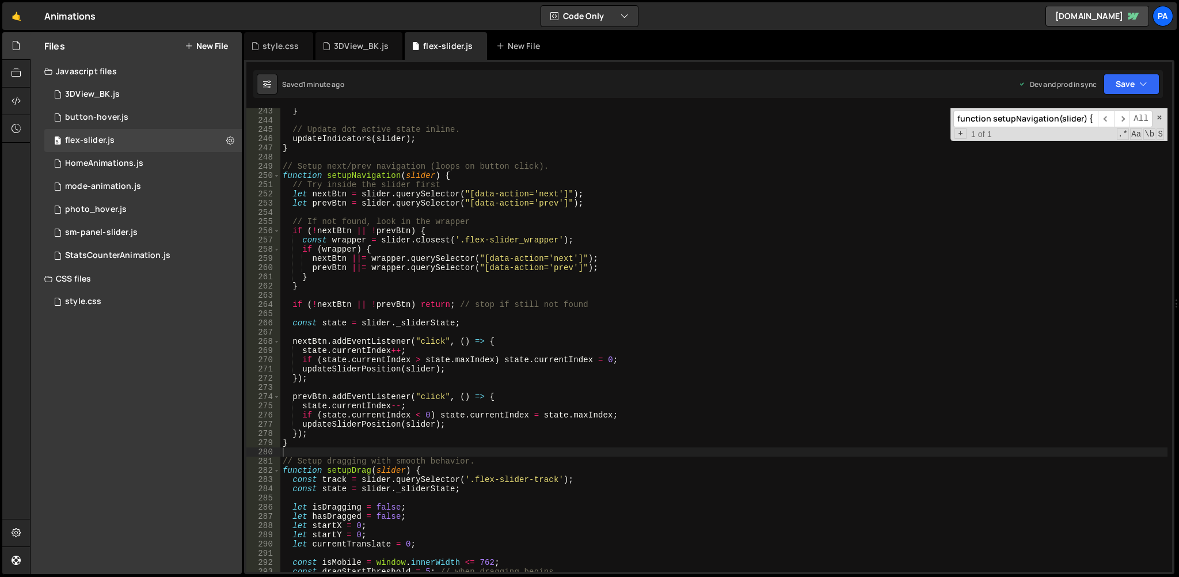
type textarea "nextBtn.addEventListener("click", () => {"
click at [458, 340] on div "} // Update dot active state inline. updateIndicators ( slider ) ; } // Setup n…" at bounding box center [723, 348] width 887 height 482
paste input "Indicators"
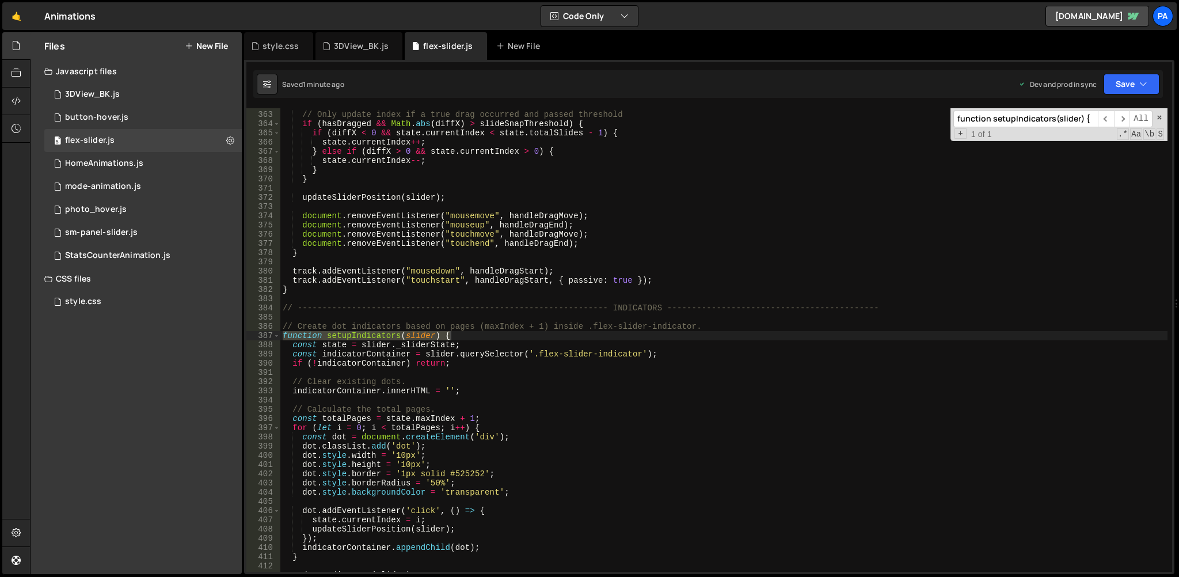
scroll to position [3342, 0]
type input "function setupIndicators(slider) {"
click at [280, 336] on div "// Only update index if a true drag occurred and passed threshold if ( hasDragg…" at bounding box center [723, 339] width 887 height 463
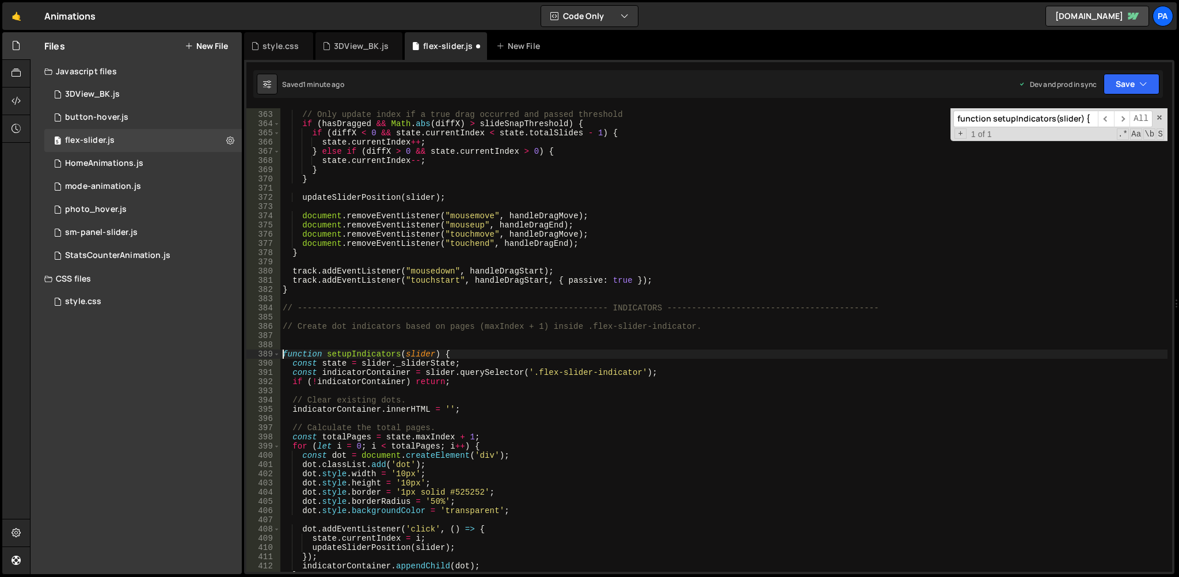
click at [467, 354] on div "// Only update index if a true drag occurred and passed threshold if ( hasDragg…" at bounding box center [723, 342] width 887 height 482
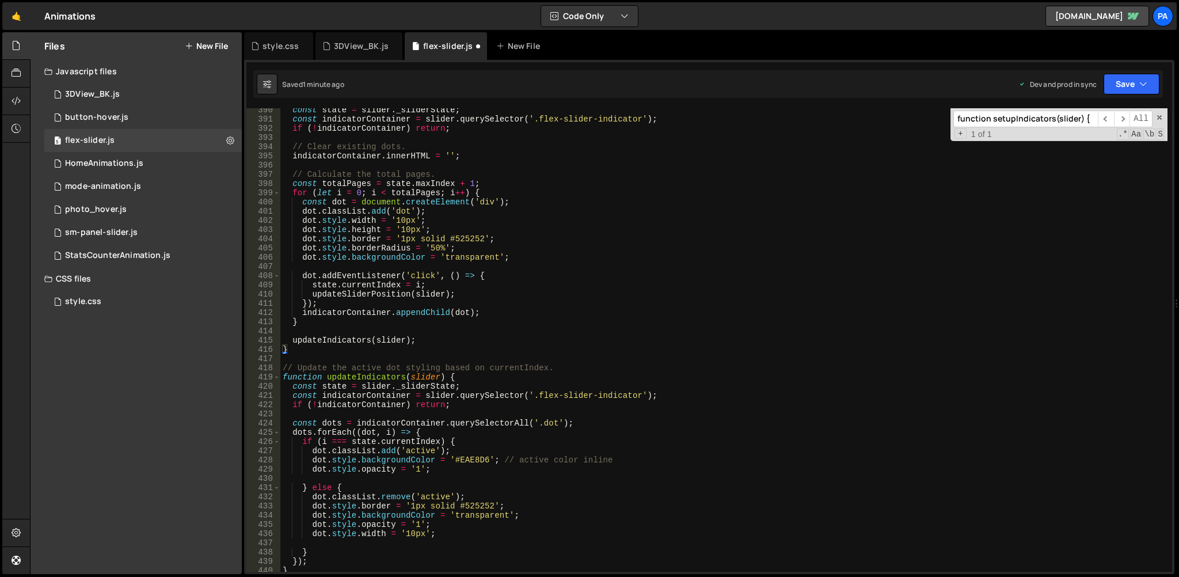
scroll to position [3641, 0]
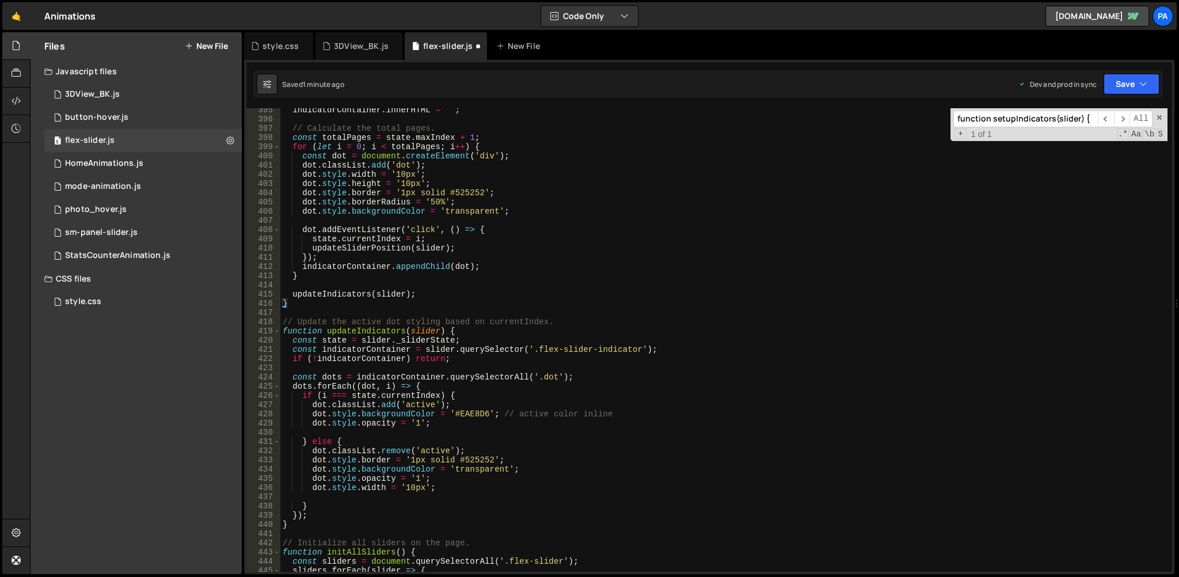
click at [289, 524] on div "indicatorContainer . innerHTML = '' ; // Calculate the total pages. const total…" at bounding box center [723, 346] width 887 height 482
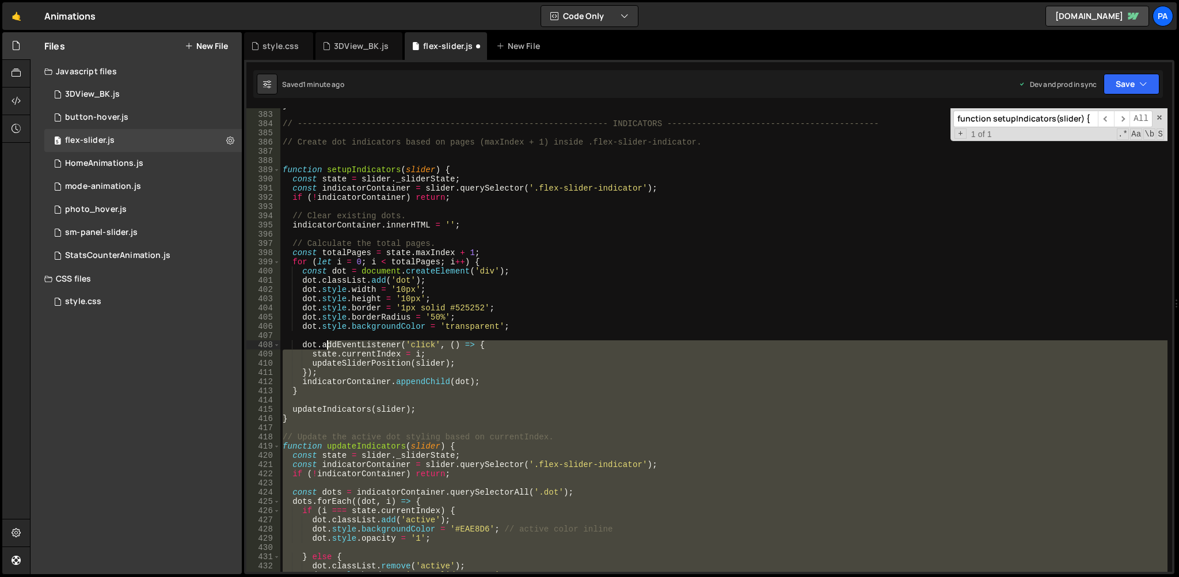
scroll to position [3503, 0]
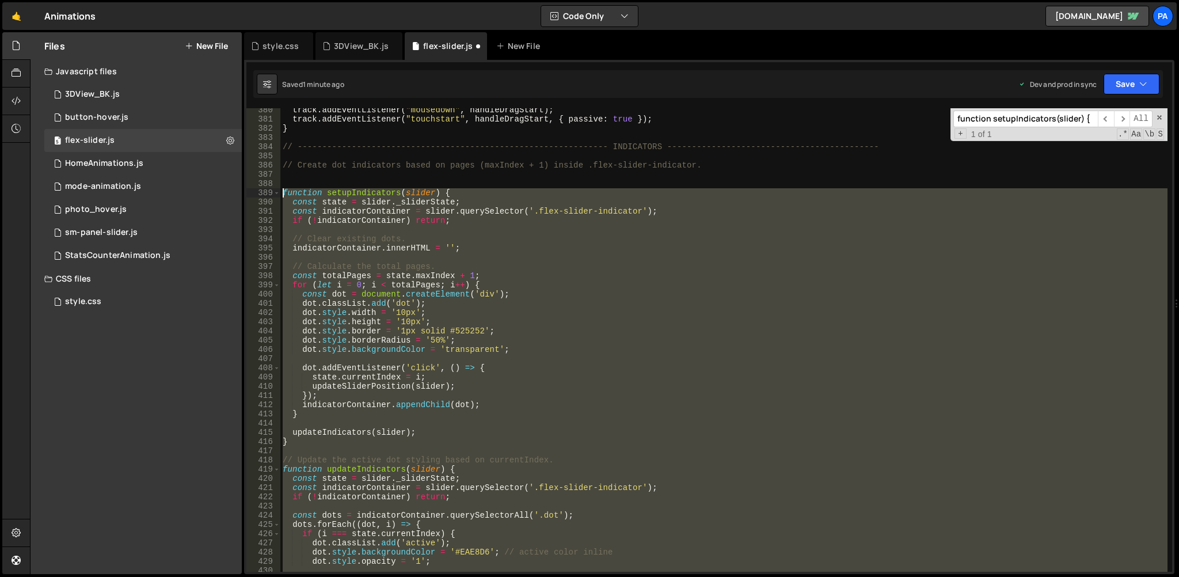
drag, startPoint x: 297, startPoint y: 526, endPoint x: 282, endPoint y: 192, distance: 334.3
click at [282, 192] on div "track . addEventListener ( "mousedown" , handleDragStart ) ; track . addEventLi…" at bounding box center [723, 346] width 887 height 482
type textarea "function setupIndicators(slider) { const state = slider._sliderState;"
paste textarea
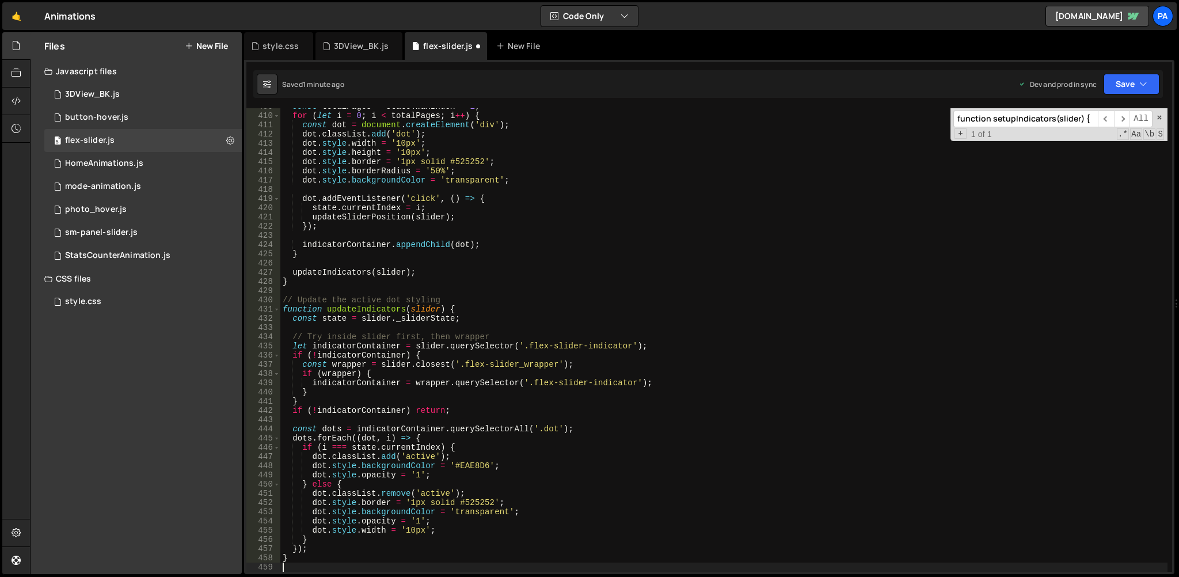
scroll to position [3820, 0]
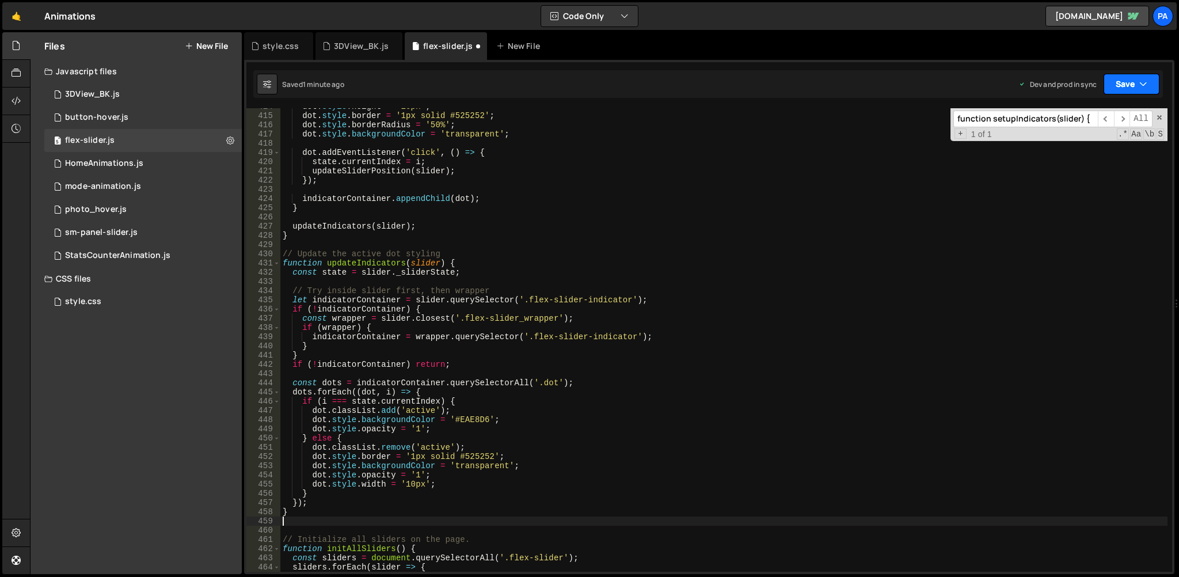
click at [1127, 74] on button "Save" at bounding box center [1132, 84] width 56 height 21
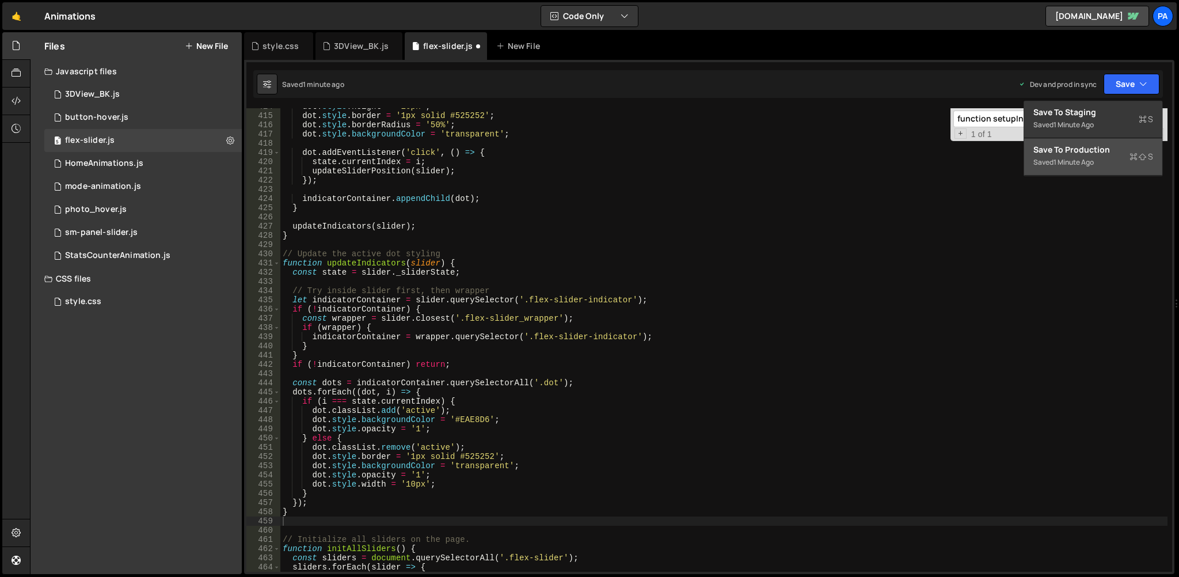
click at [1081, 162] on div "1 minute ago" at bounding box center [1074, 162] width 40 height 10
